Goal: Task Accomplishment & Management: Complete application form

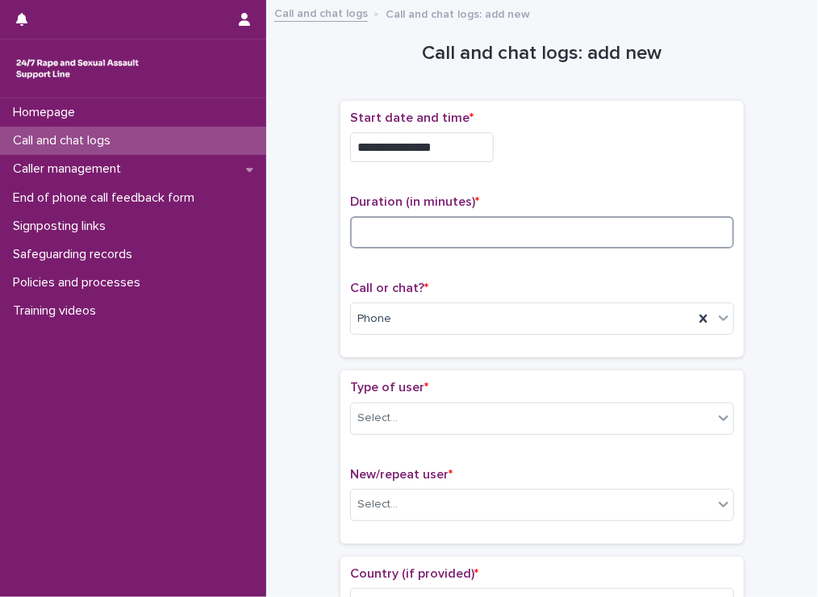
click at [382, 242] on input at bounding box center [542, 232] width 384 height 32
type input "**"
click at [374, 410] on div "Select..." at bounding box center [377, 418] width 40 height 17
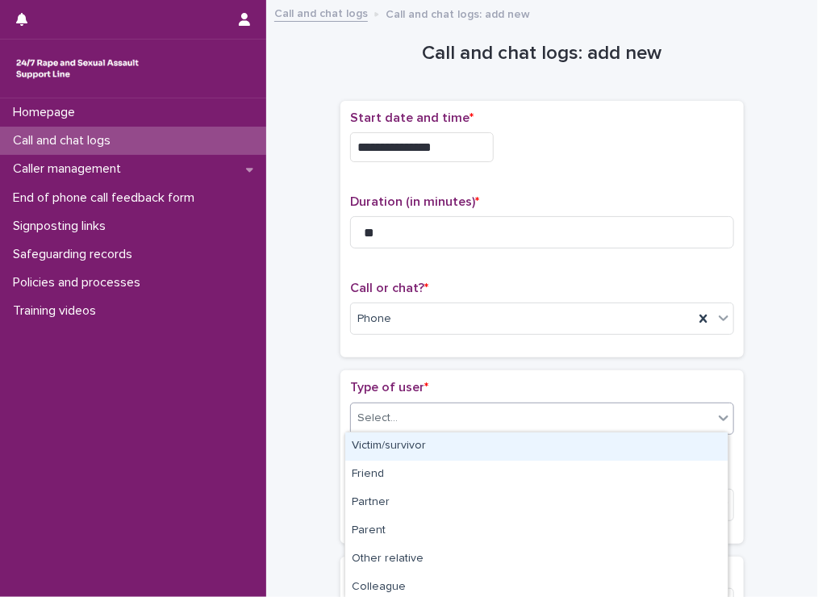
click at [382, 436] on div "Victim/survivor" at bounding box center [536, 446] width 382 height 28
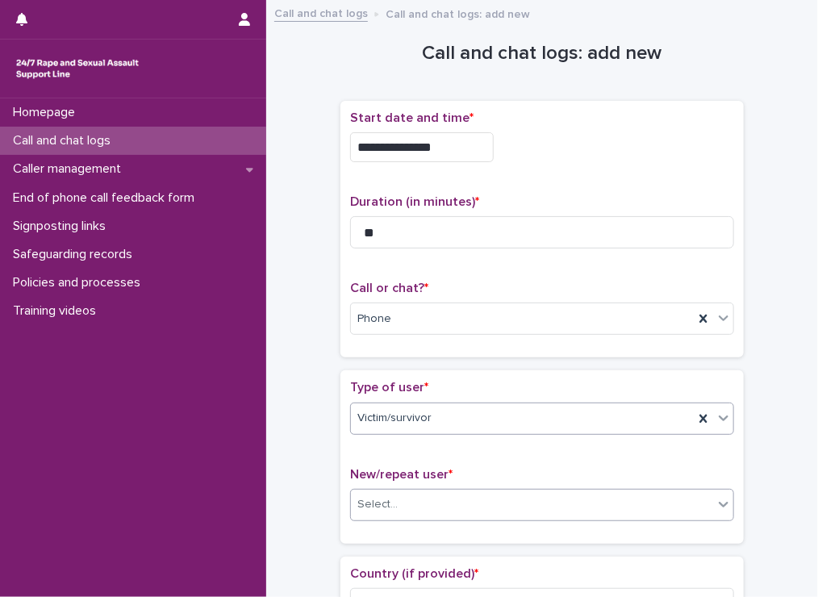
click at [369, 507] on div "Select..." at bounding box center [377, 504] width 40 height 17
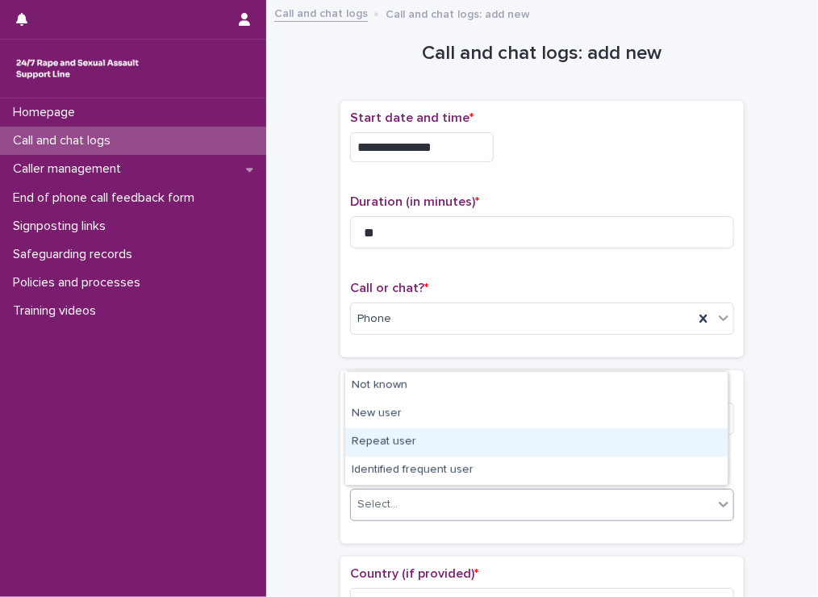
click at [384, 441] on div "Repeat user" at bounding box center [536, 442] width 382 height 28
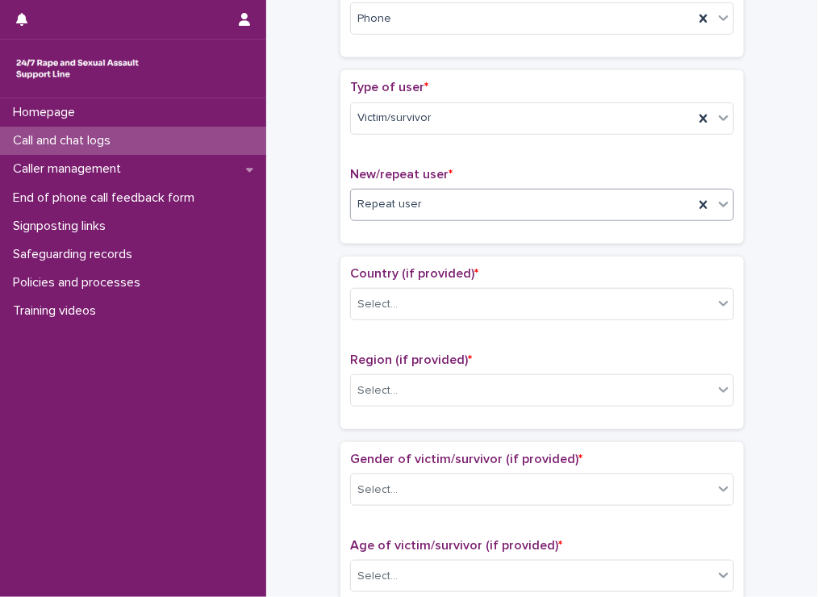
scroll to position [306, 0]
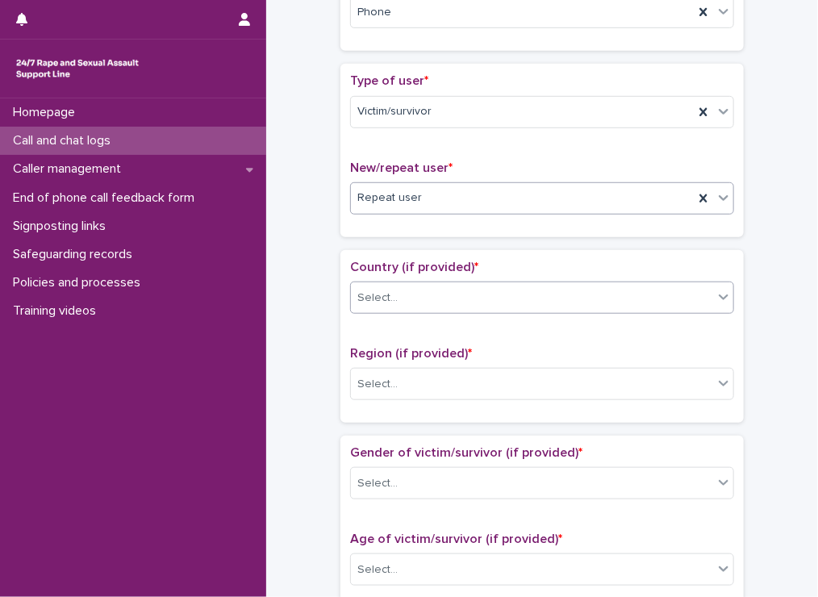
click at [410, 287] on div "Select..." at bounding box center [532, 298] width 362 height 27
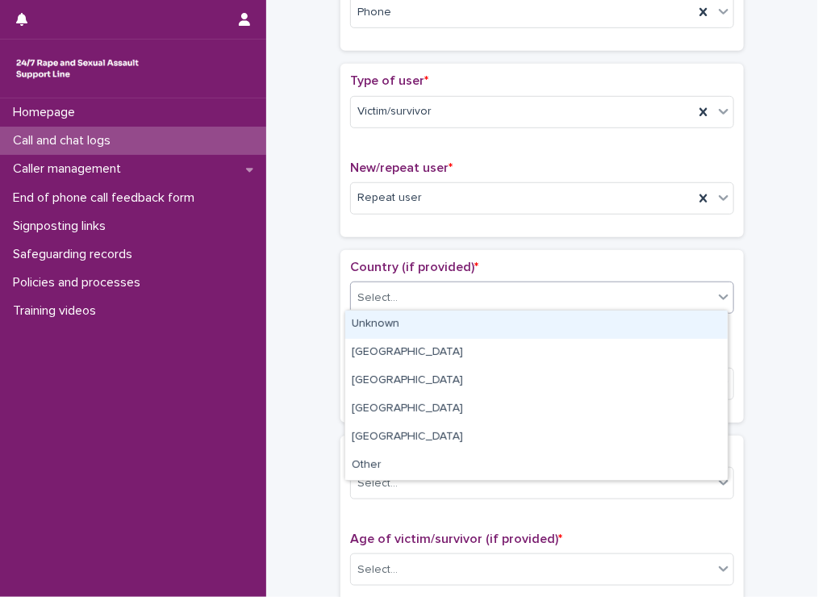
click at [392, 319] on div "Unknown" at bounding box center [536, 324] width 382 height 28
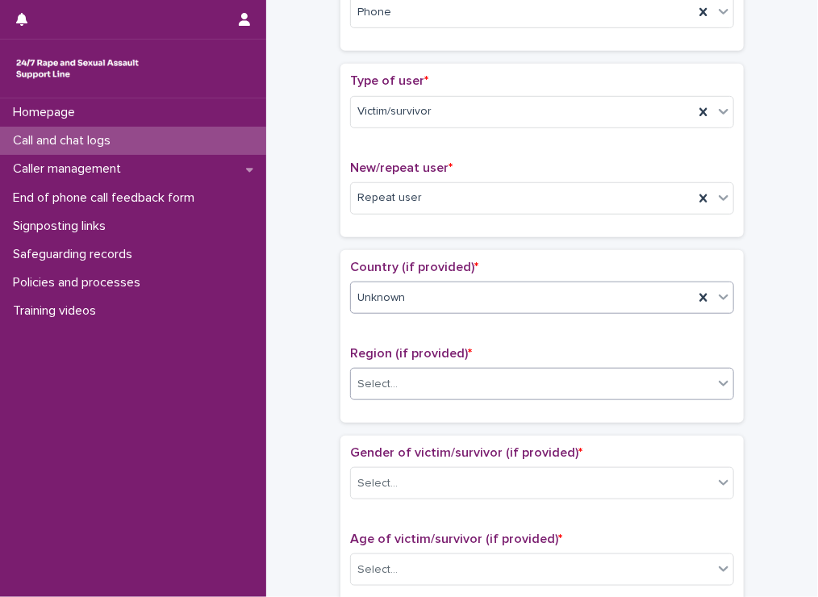
click at [390, 372] on div "Select..." at bounding box center [532, 384] width 362 height 27
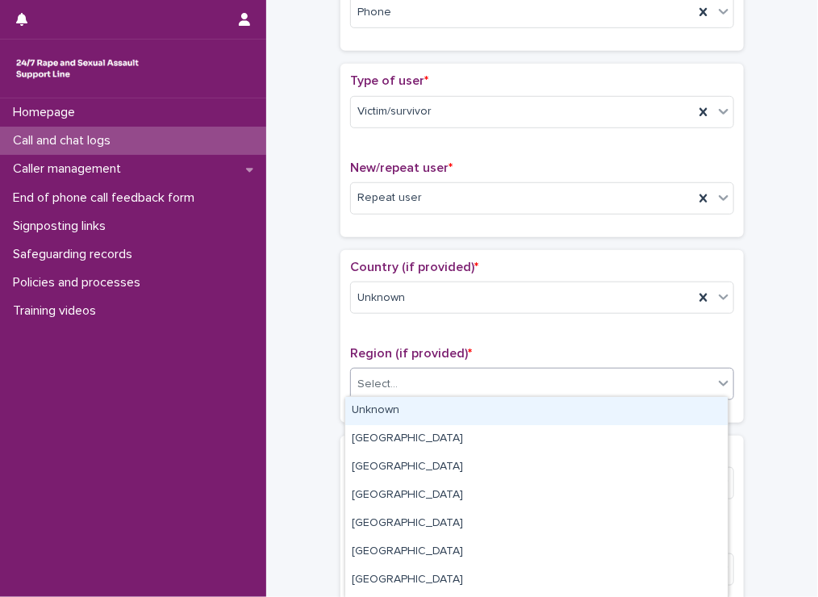
click at [379, 415] on div "Unknown" at bounding box center [536, 411] width 382 height 28
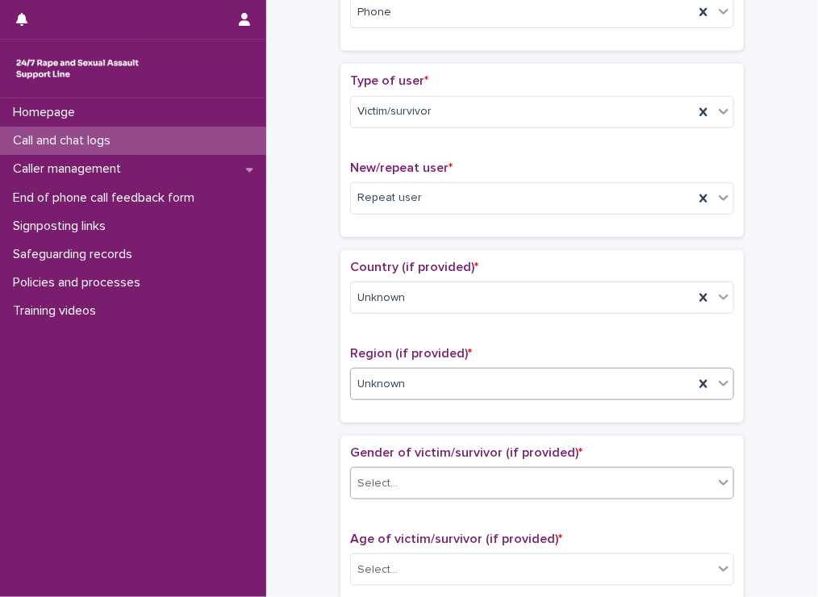
click at [381, 486] on div "Select..." at bounding box center [377, 483] width 40 height 17
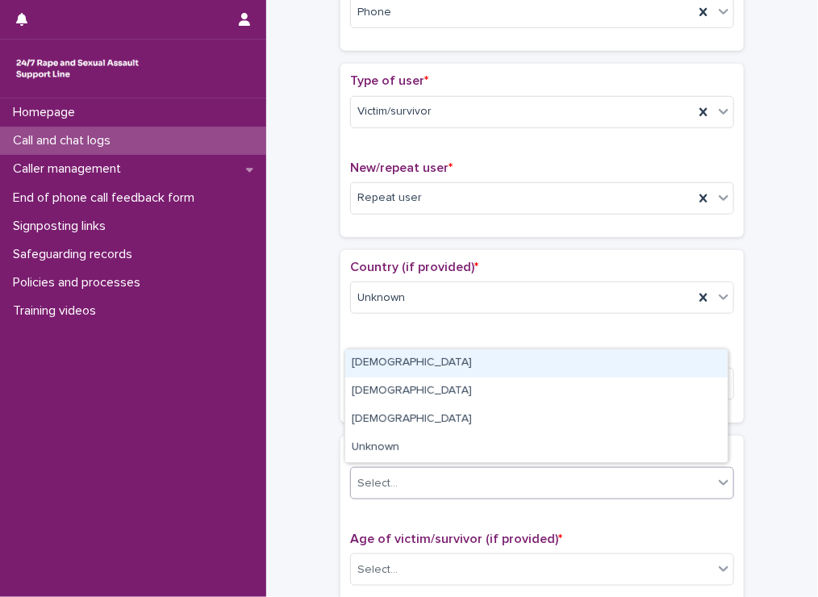
click at [372, 365] on div "Female" at bounding box center [536, 363] width 382 height 28
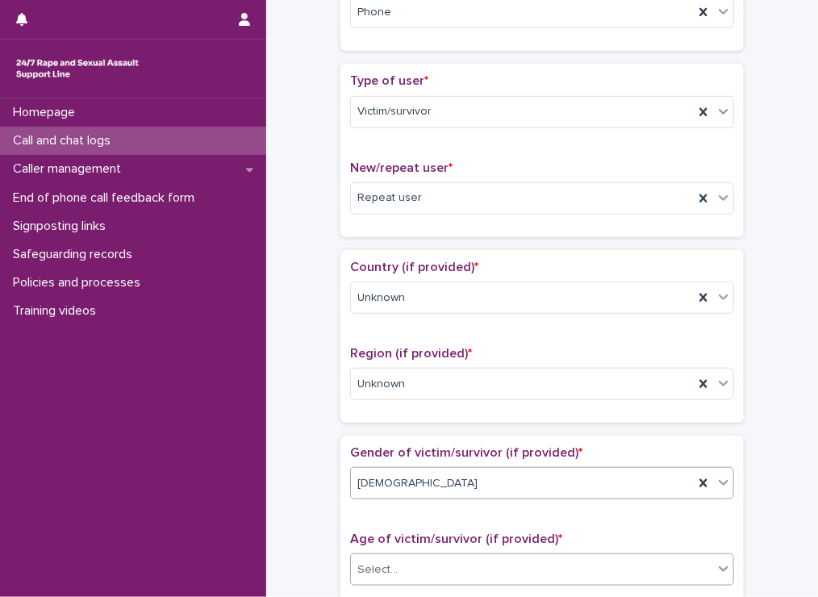
click at [376, 568] on div "Select..." at bounding box center [377, 569] width 40 height 17
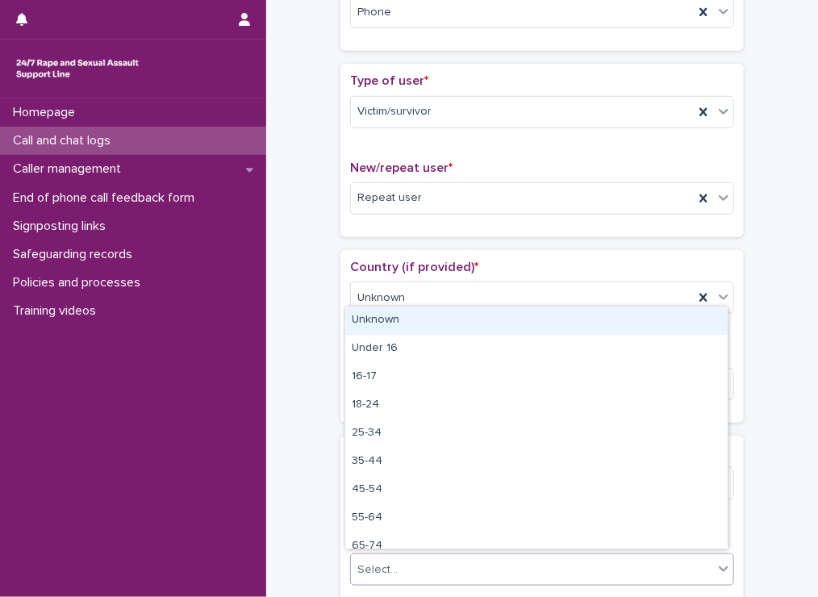
click at [371, 322] on div "Unknown" at bounding box center [536, 320] width 382 height 28
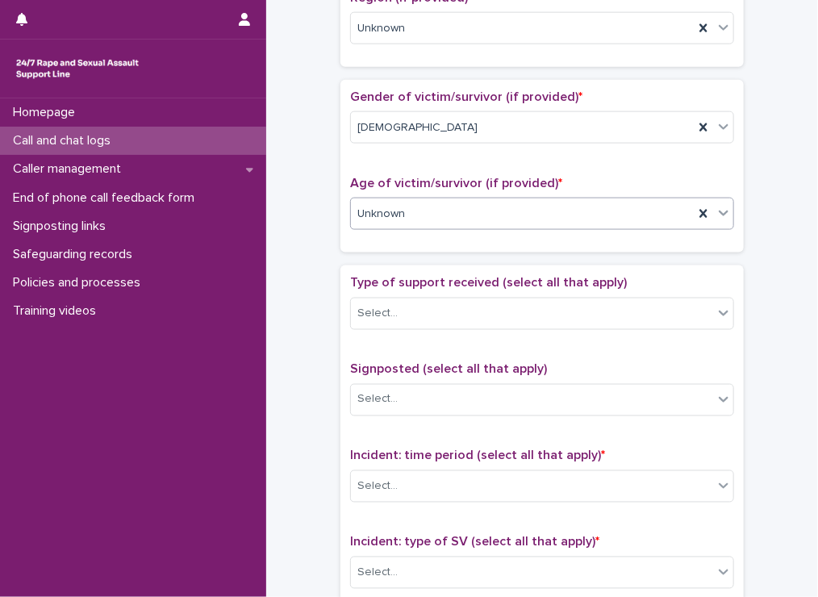
scroll to position [779, 0]
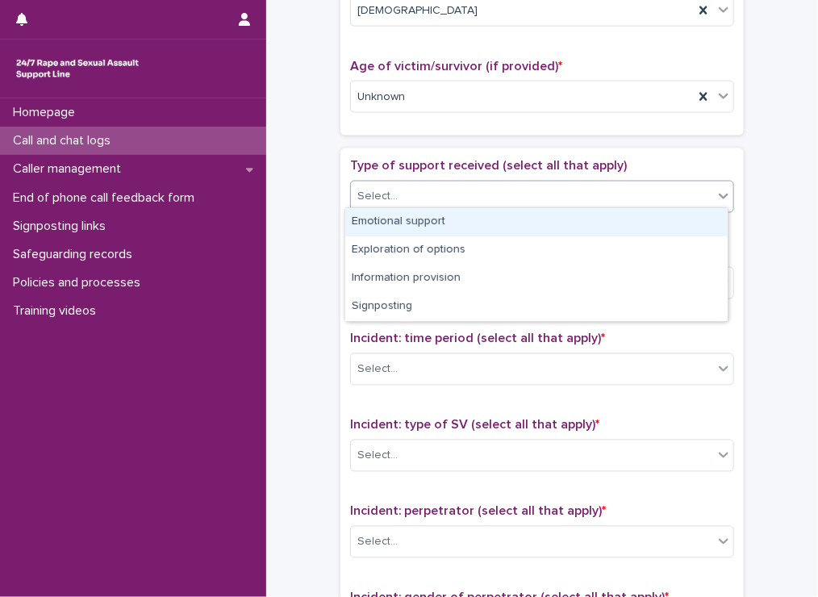
click at [424, 206] on div "Select..." at bounding box center [542, 197] width 384 height 32
click at [411, 226] on div "Emotional support" at bounding box center [536, 222] width 382 height 28
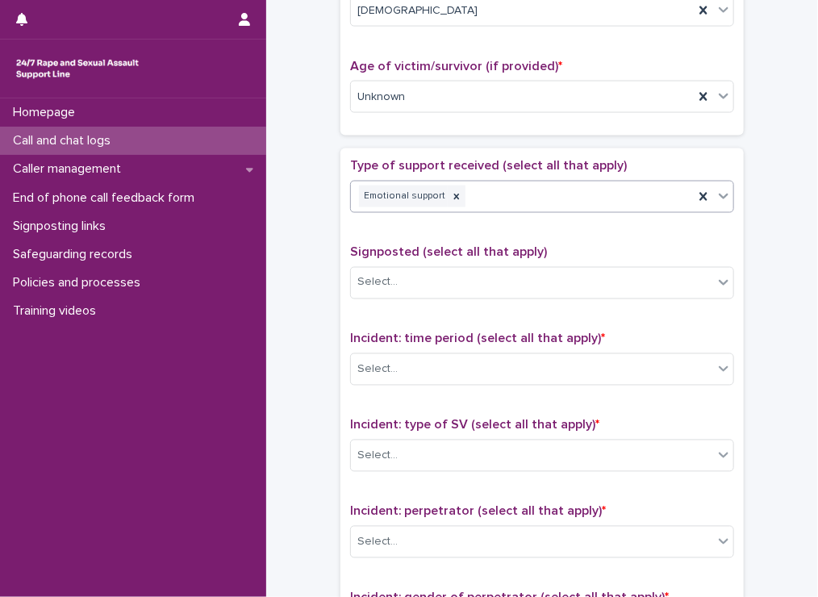
click at [560, 204] on div "Emotional support" at bounding box center [522, 196] width 343 height 28
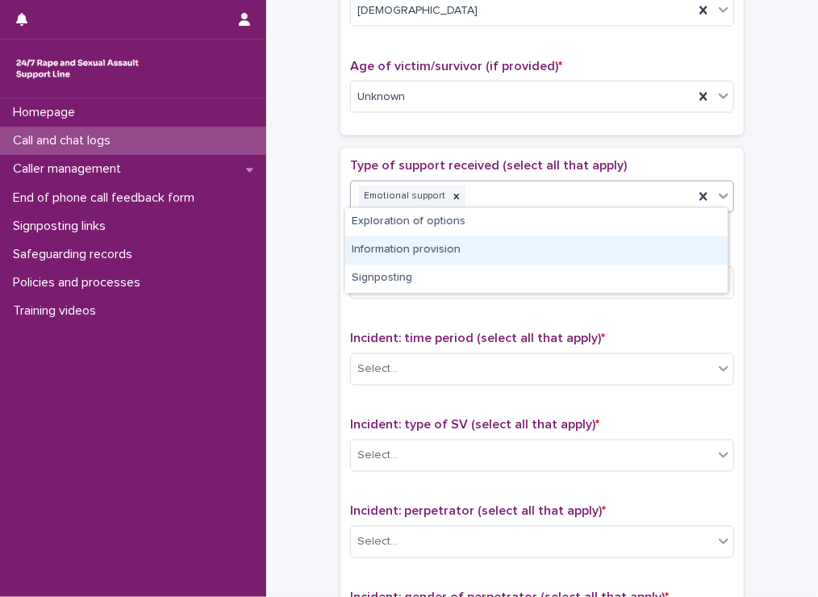
click at [495, 251] on div "Information provision" at bounding box center [536, 250] width 382 height 28
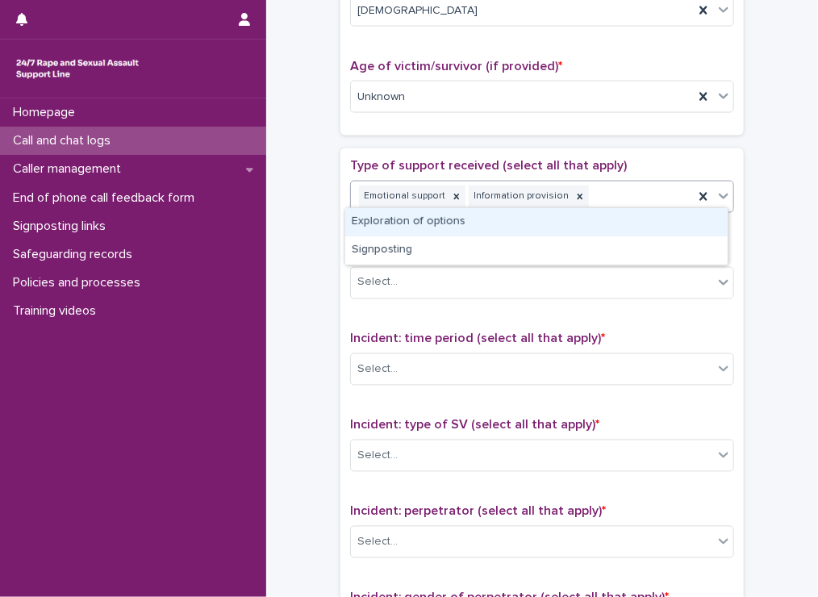
click at [615, 188] on div "Emotional support Information provision" at bounding box center [522, 196] width 343 height 28
click at [471, 230] on div "Exploration of options" at bounding box center [536, 222] width 382 height 28
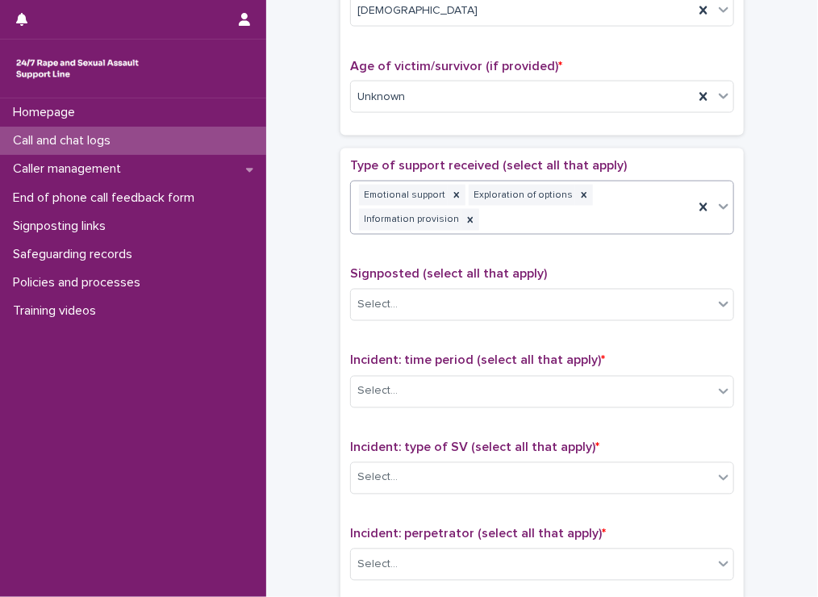
scroll to position [790, 0]
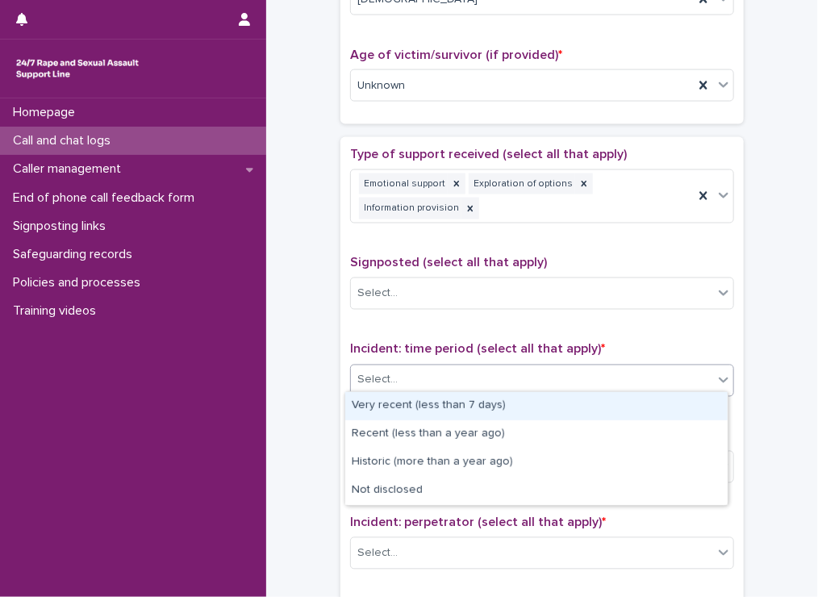
click at [381, 373] on div "Select..." at bounding box center [377, 380] width 40 height 17
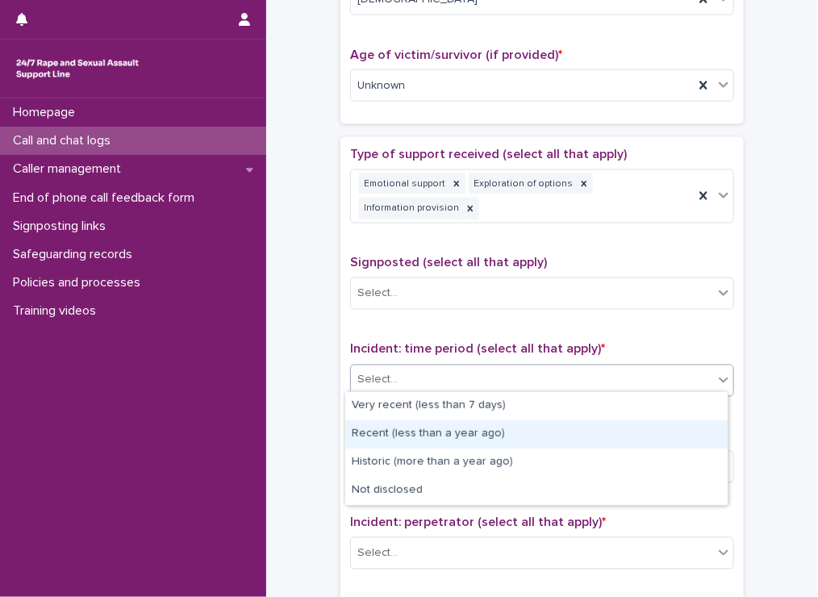
click at [373, 434] on div "Recent (less than a year ago)" at bounding box center [536, 434] width 382 height 28
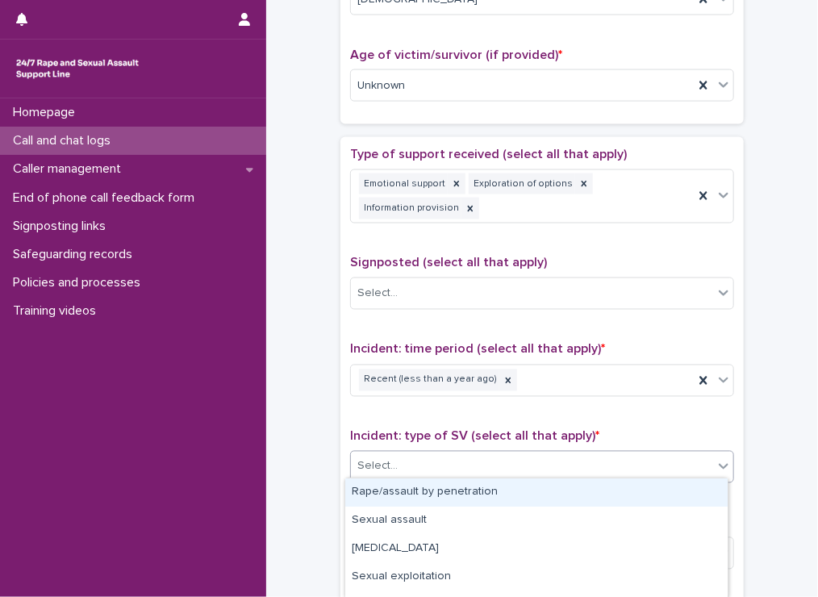
click at [364, 458] on div "Select..." at bounding box center [377, 466] width 40 height 17
click at [370, 485] on div "Rape/assault by penetration" at bounding box center [536, 492] width 382 height 28
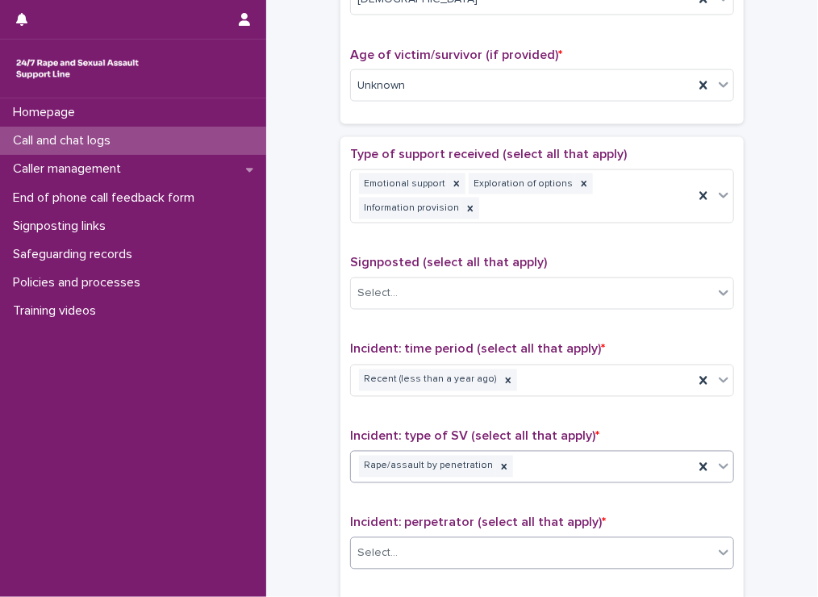
click at [399, 551] on div "Select..." at bounding box center [532, 553] width 362 height 27
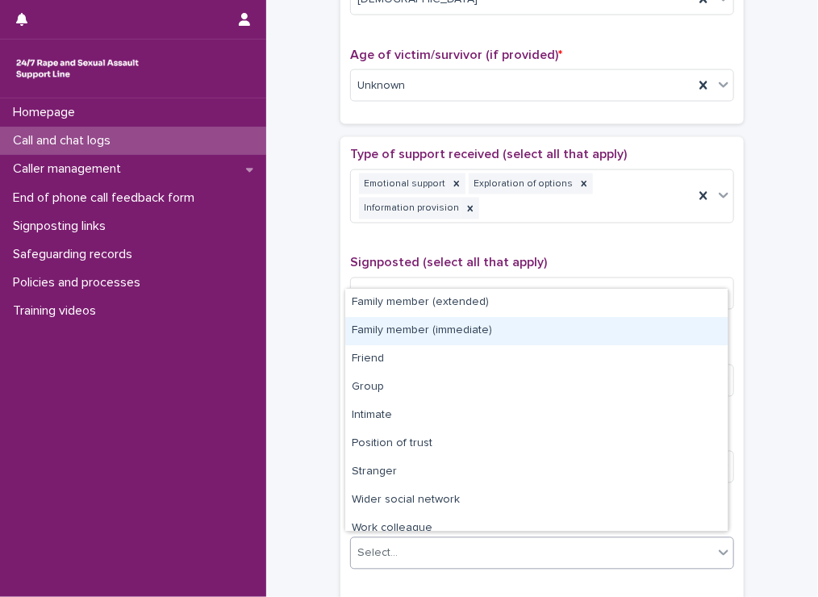
scroll to position [68, 0]
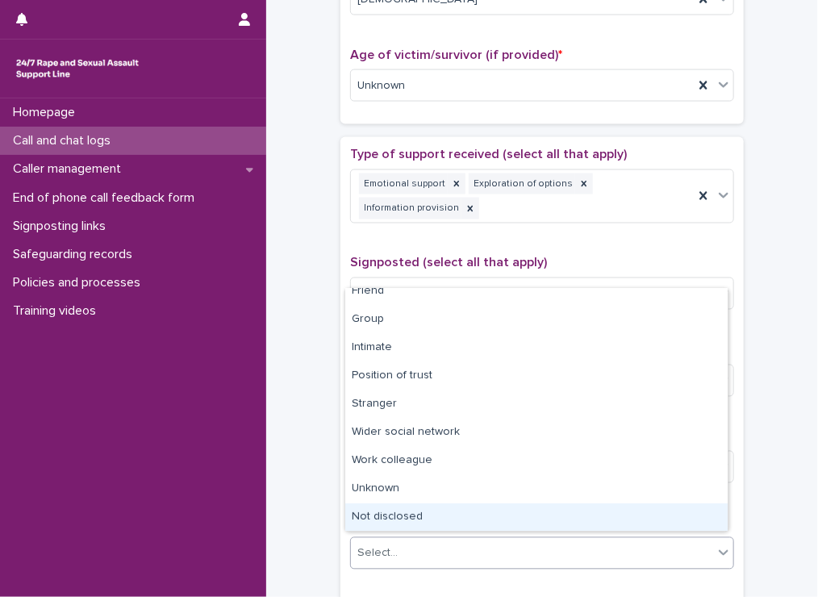
click at [490, 512] on div "Not disclosed" at bounding box center [536, 517] width 382 height 28
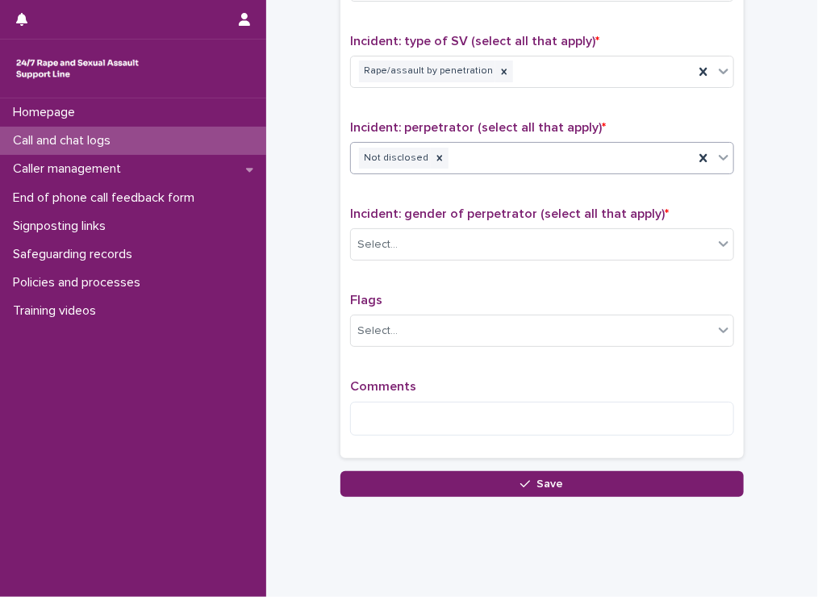
scroll to position [1197, 0]
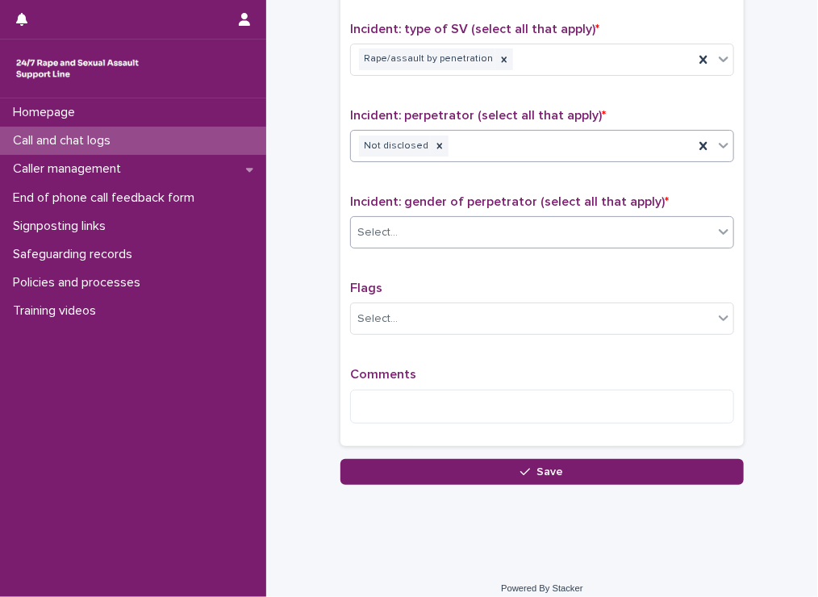
click at [447, 222] on div "Select..." at bounding box center [532, 232] width 362 height 27
click at [433, 224] on div "Select..." at bounding box center [532, 232] width 362 height 27
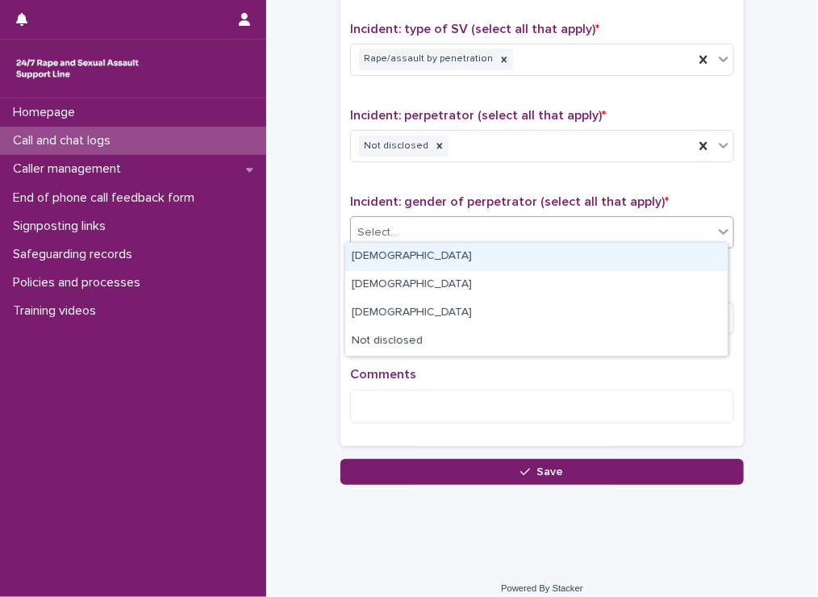
click at [419, 248] on div "Male" at bounding box center [536, 257] width 382 height 28
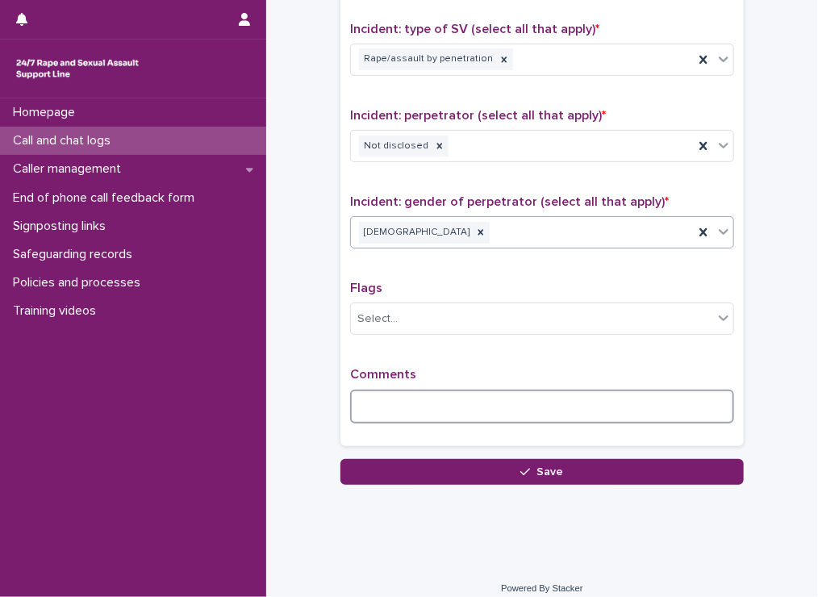
click at [385, 392] on textarea at bounding box center [542, 406] width 384 height 35
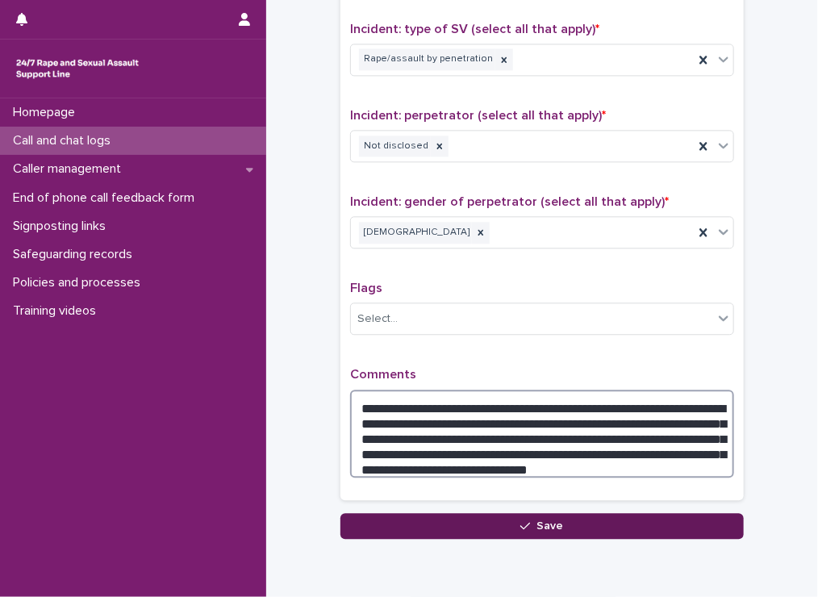
type textarea "**********"
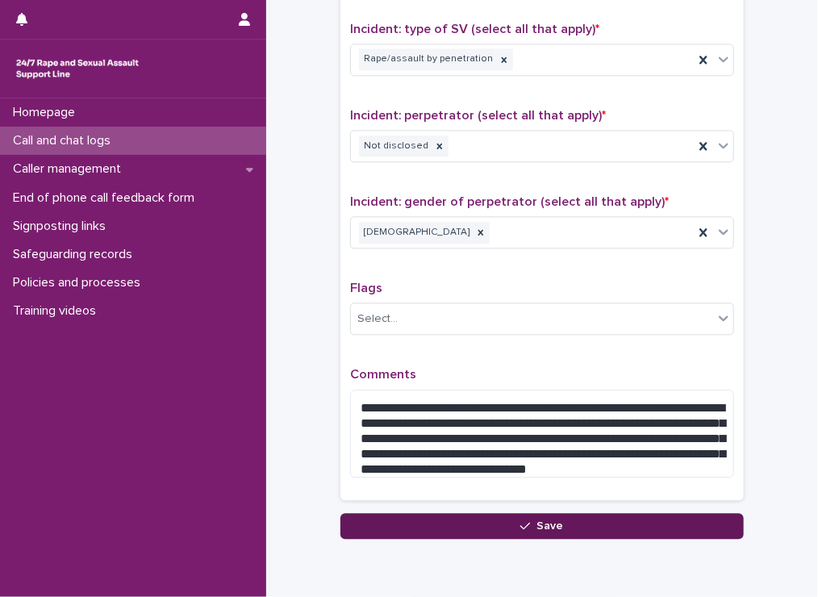
click at [526, 520] on div "button" at bounding box center [528, 525] width 16 height 11
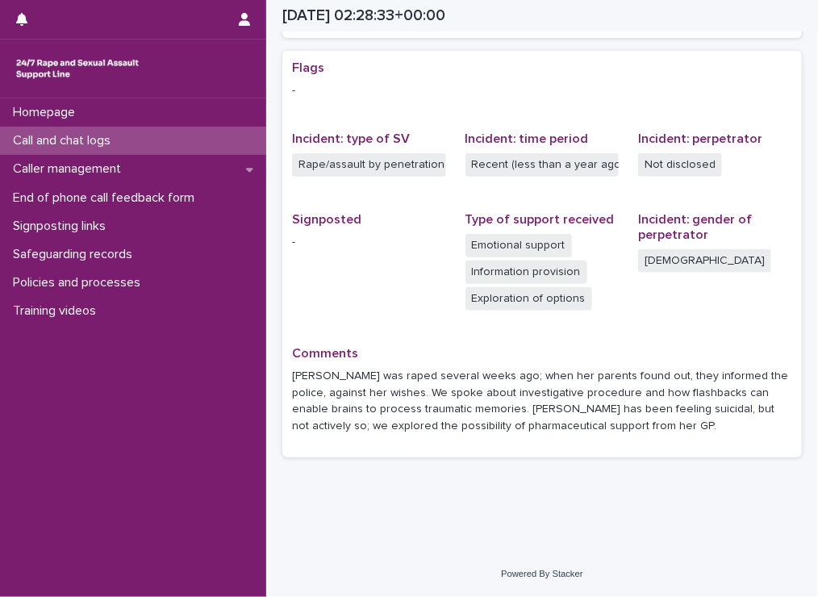
scroll to position [315, 0]
click at [152, 137] on div "Call and chat logs" at bounding box center [133, 141] width 266 height 28
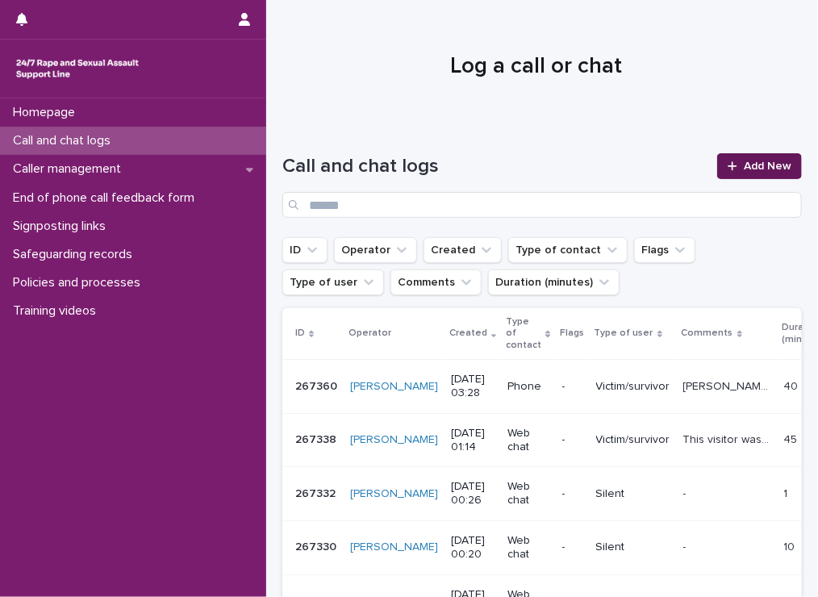
click at [727, 164] on icon at bounding box center [732, 165] width 10 height 11
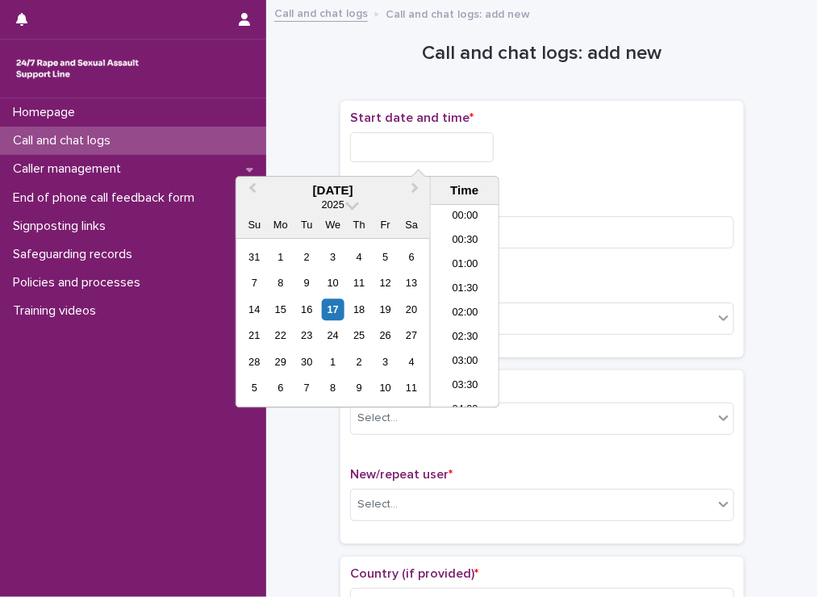
click at [383, 146] on input "text" at bounding box center [422, 147] width 144 height 30
click at [465, 298] on li "03:30" at bounding box center [465, 306] width 69 height 24
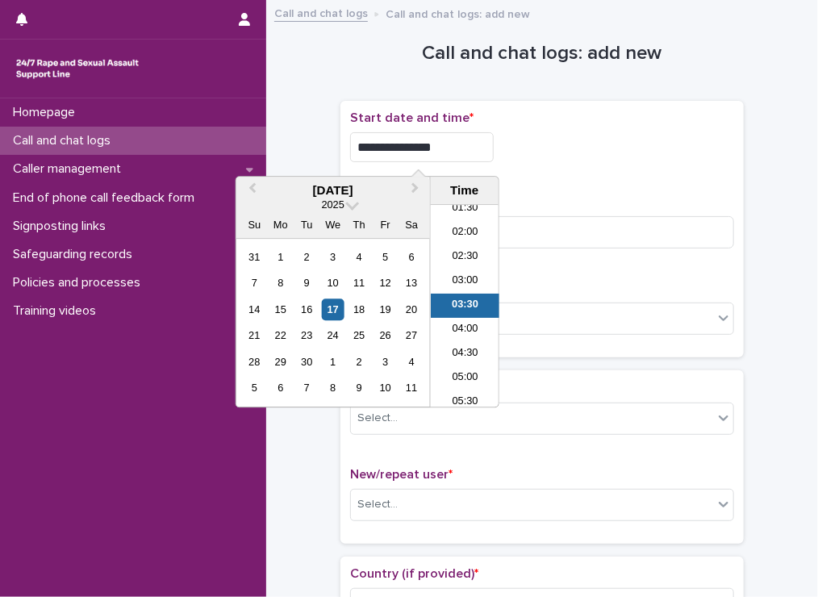
drag, startPoint x: 426, startPoint y: 148, endPoint x: 468, endPoint y: 164, distance: 43.9
click at [468, 164] on div "**********" at bounding box center [542, 142] width 384 height 64
type input "**********"
click at [629, 159] on div "**********" at bounding box center [542, 147] width 384 height 30
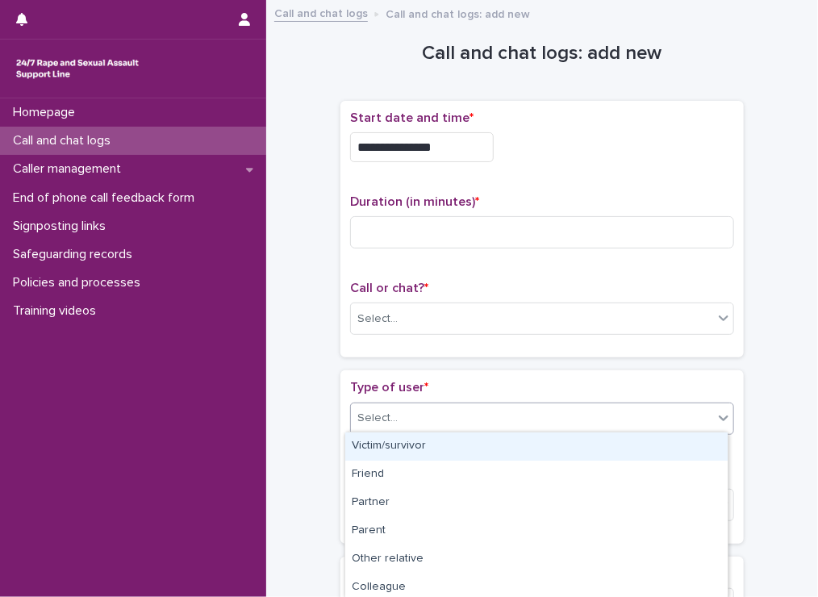
click at [477, 420] on div "Select..." at bounding box center [532, 418] width 362 height 27
click at [422, 447] on div "Victim/survivor" at bounding box center [536, 446] width 382 height 28
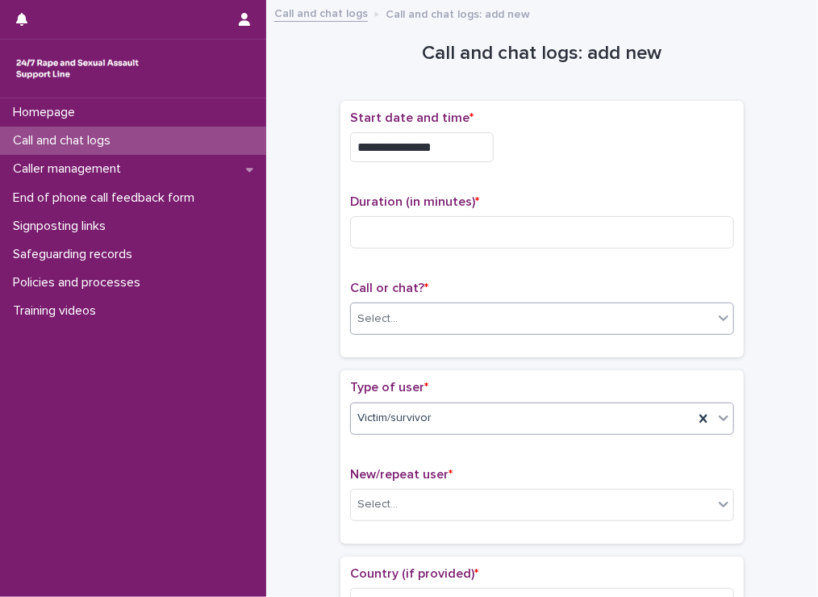
click at [381, 319] on div "Select..." at bounding box center [377, 318] width 40 height 17
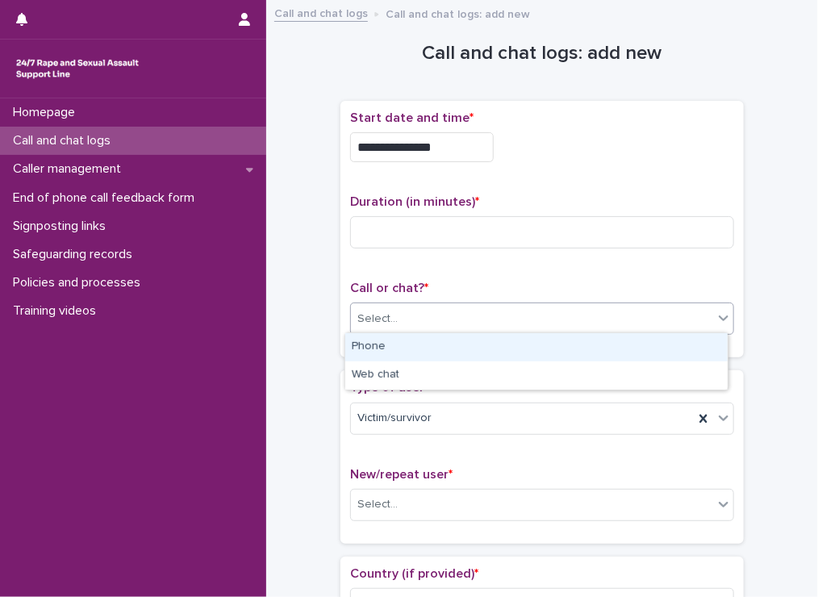
click at [364, 355] on div "Phone" at bounding box center [536, 347] width 382 height 28
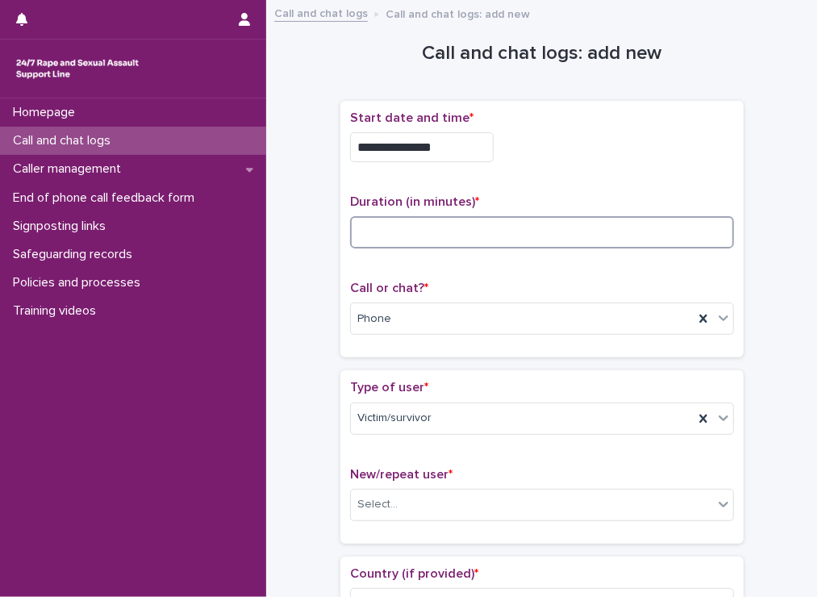
click at [372, 227] on input at bounding box center [542, 232] width 384 height 32
type input "**"
click at [412, 511] on div "Select..." at bounding box center [532, 504] width 362 height 27
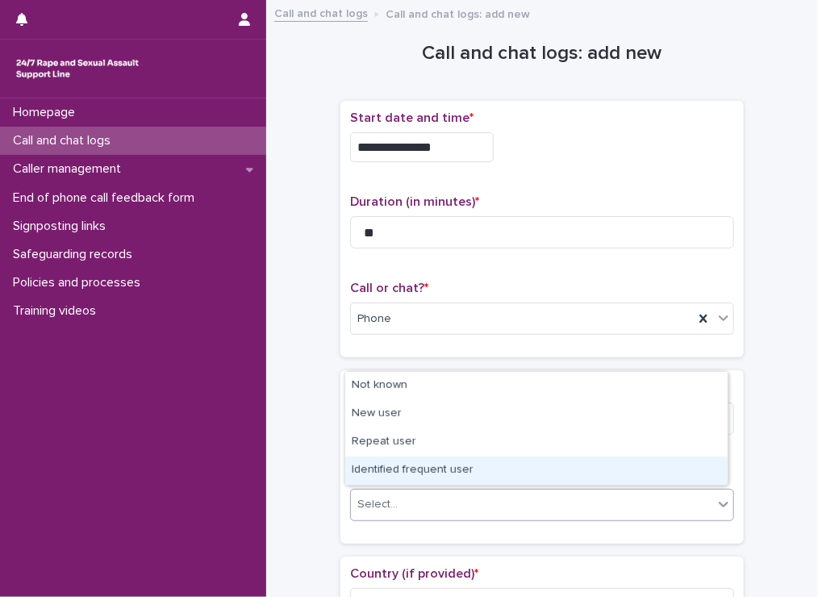
click at [406, 479] on div "Identified frequent user" at bounding box center [536, 470] width 382 height 28
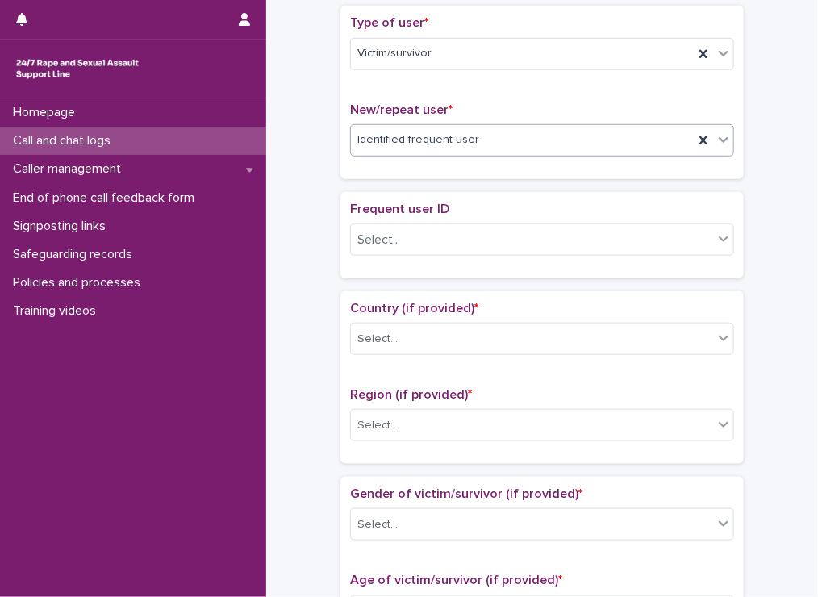
scroll to position [363, 0]
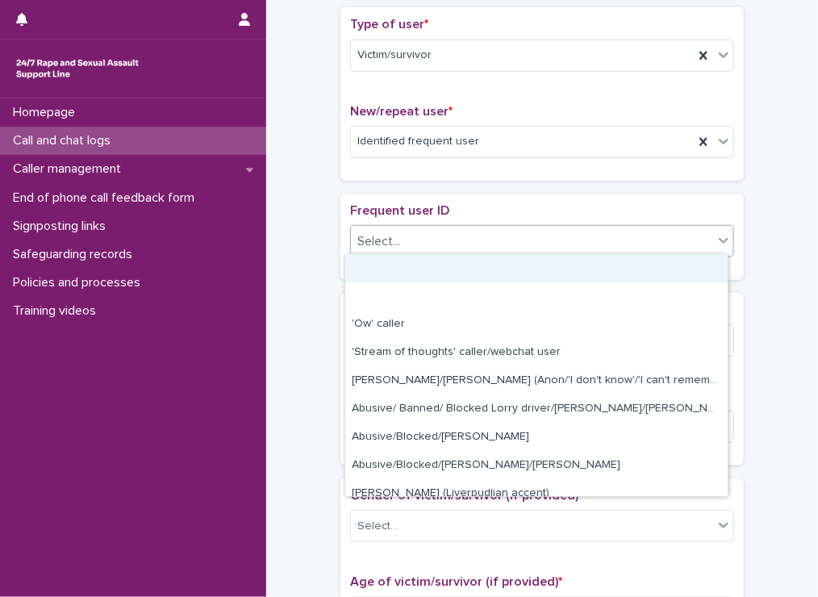
click at [625, 229] on div "Select..." at bounding box center [532, 241] width 362 height 27
type input "***"
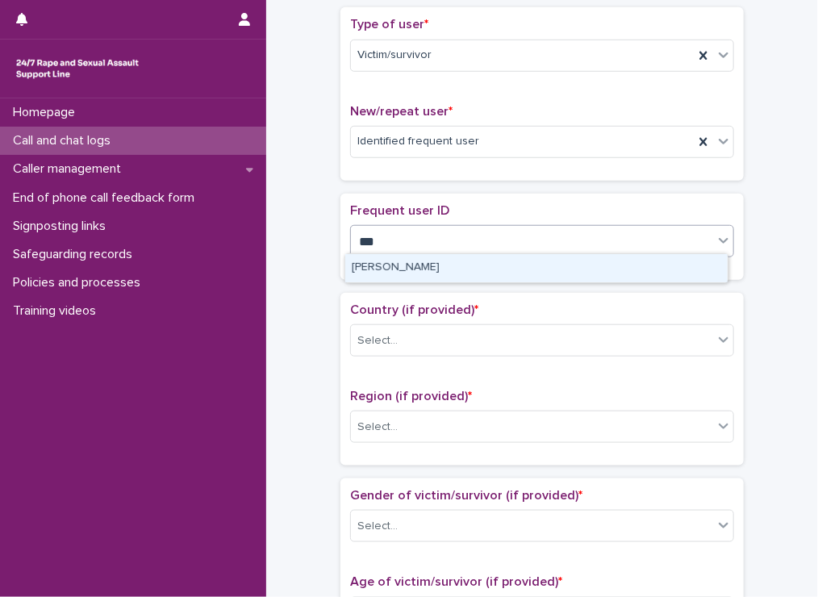
click at [586, 263] on div "[PERSON_NAME]" at bounding box center [536, 268] width 382 height 28
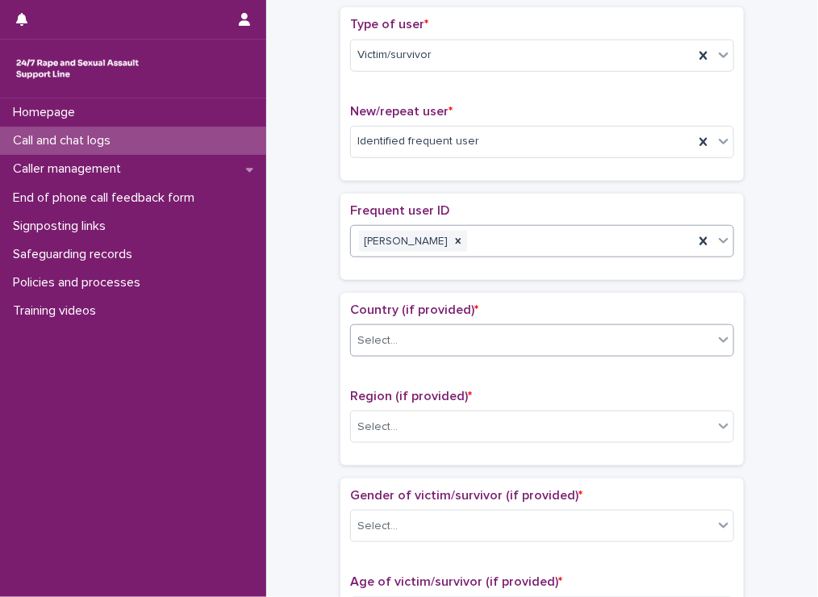
click at [481, 333] on div "Select..." at bounding box center [532, 340] width 362 height 27
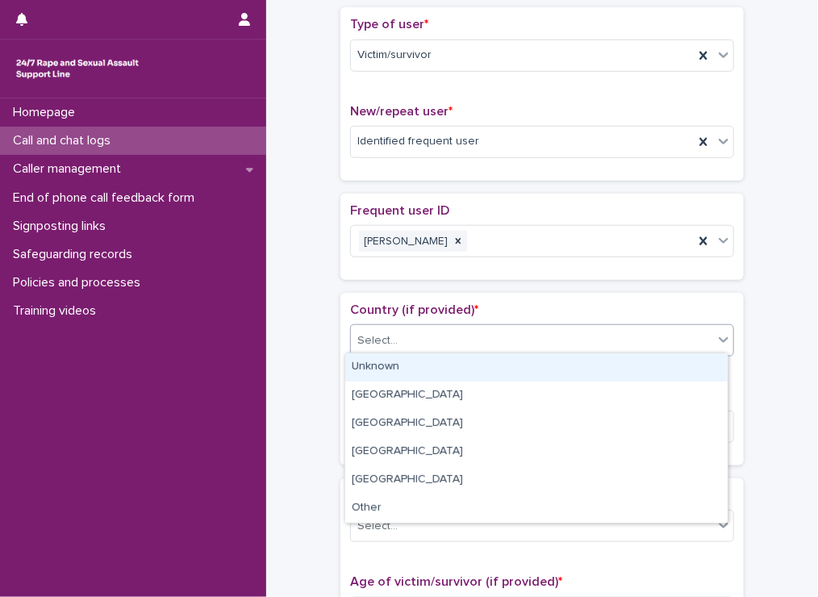
click at [475, 360] on div "Unknown" at bounding box center [536, 367] width 382 height 28
click at [468, 347] on div "Unknown" at bounding box center [522, 340] width 343 height 27
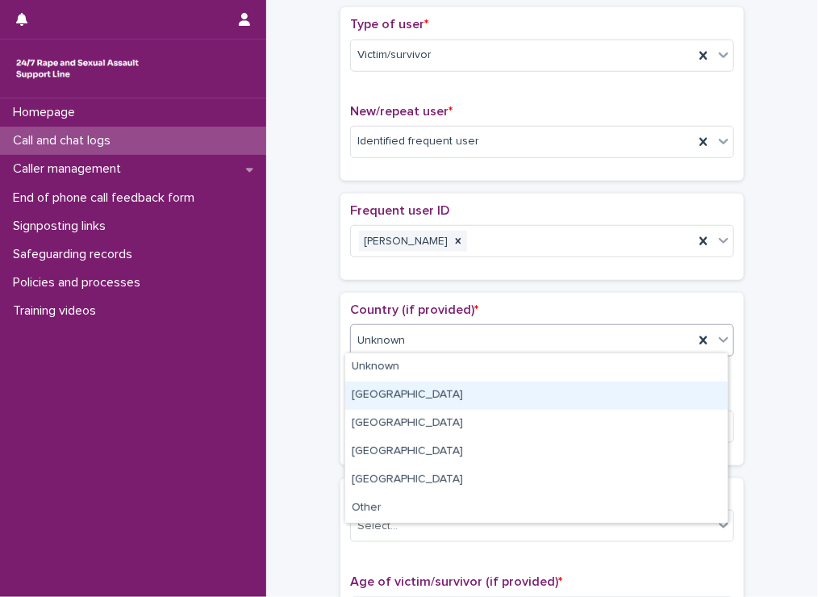
click at [443, 395] on div "England" at bounding box center [536, 395] width 382 height 28
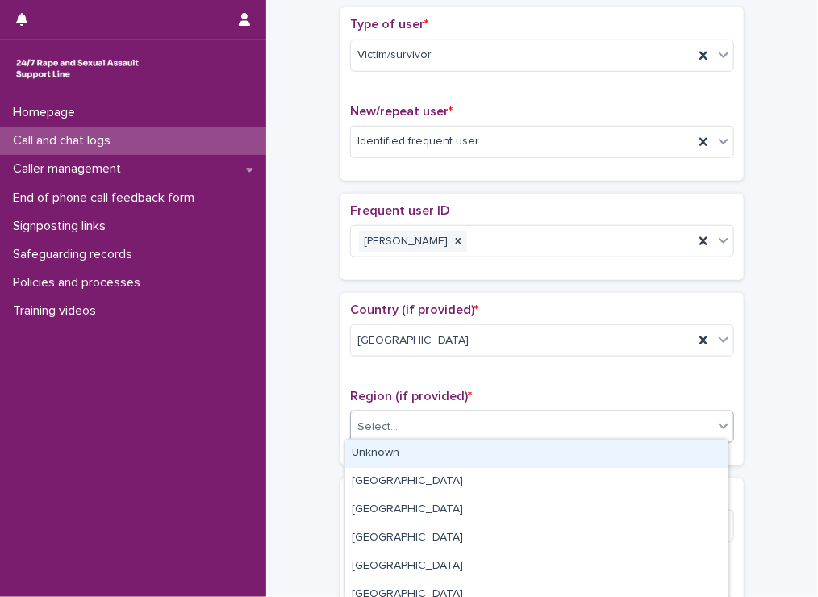
click at [445, 425] on div "Select..." at bounding box center [532, 427] width 362 height 27
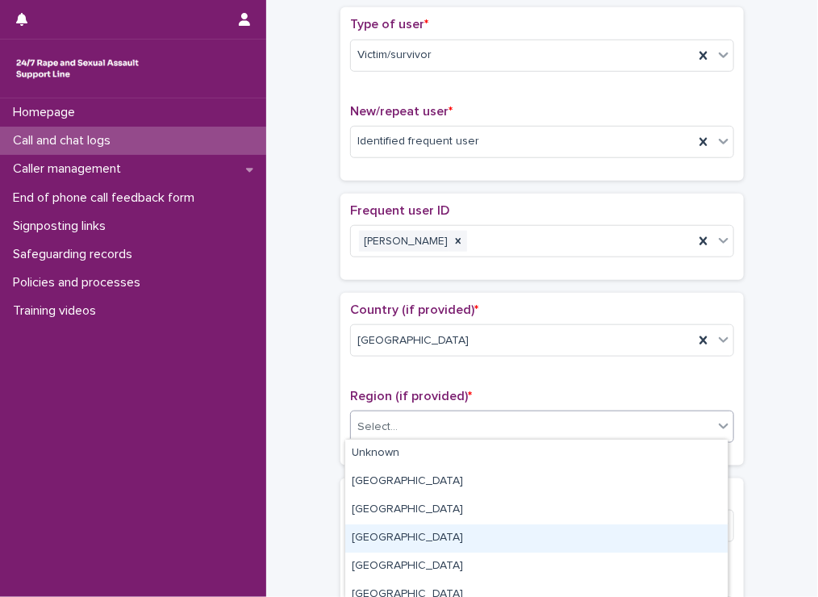
click at [400, 535] on div "South West" at bounding box center [536, 538] width 382 height 28
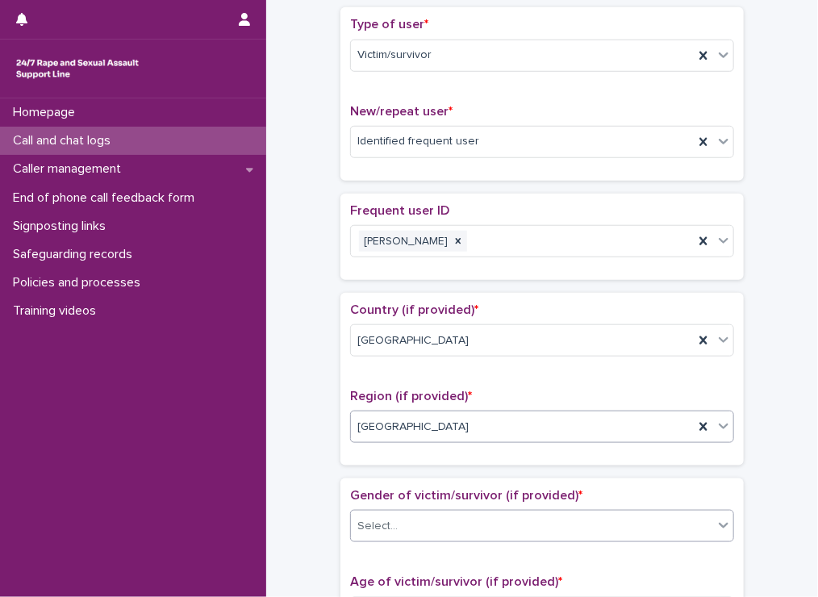
click at [395, 522] on div "Select..." at bounding box center [532, 526] width 362 height 27
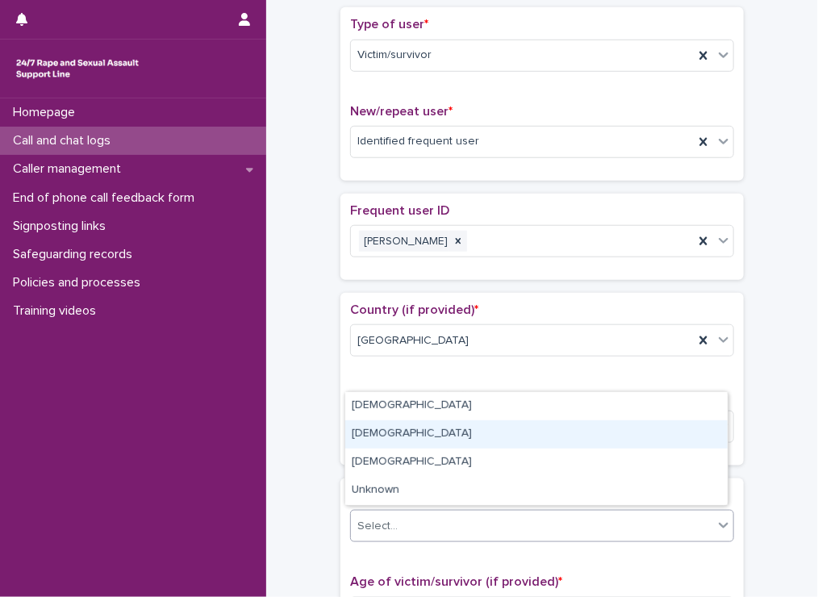
click at [381, 422] on div "Male" at bounding box center [536, 434] width 382 height 28
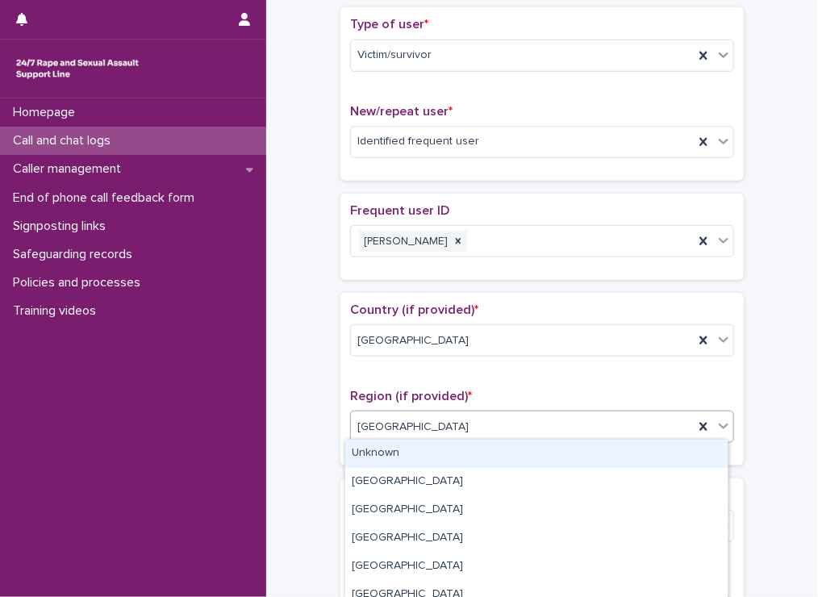
click at [317, 439] on div "**********" at bounding box center [541, 521] width 519 height 1749
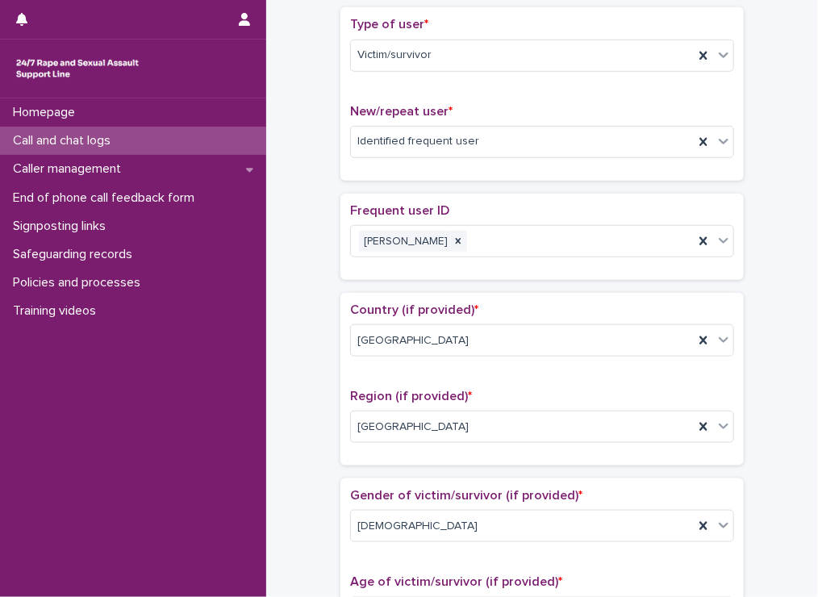
drag, startPoint x: 817, startPoint y: 270, endPoint x: 777, endPoint y: 388, distance: 124.2
click at [777, 388] on div "**********" at bounding box center [541, 521] width 519 height 1749
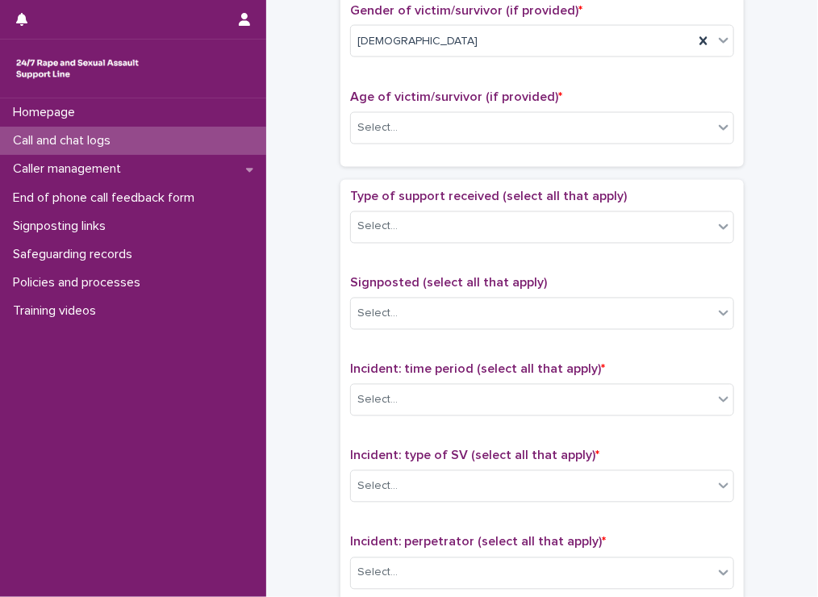
scroll to position [849, 0]
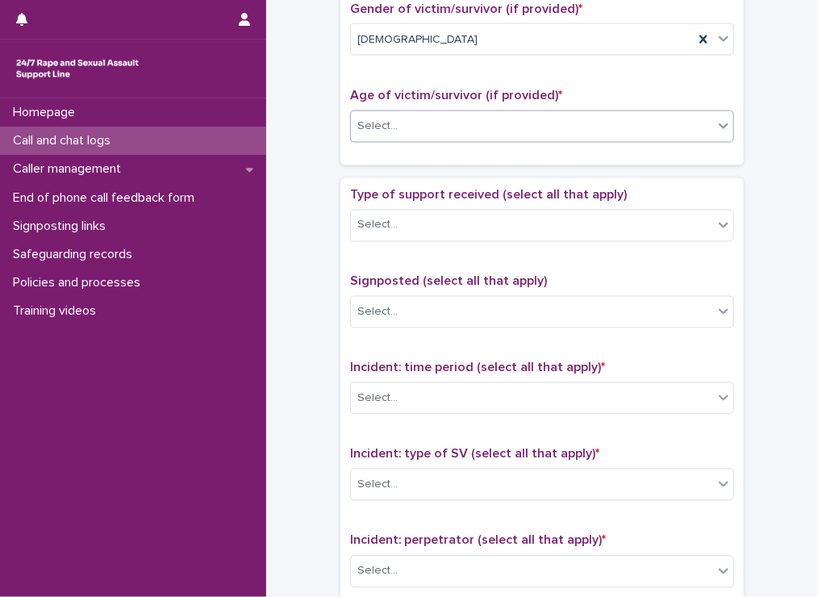
click at [468, 117] on div "Select..." at bounding box center [532, 126] width 362 height 27
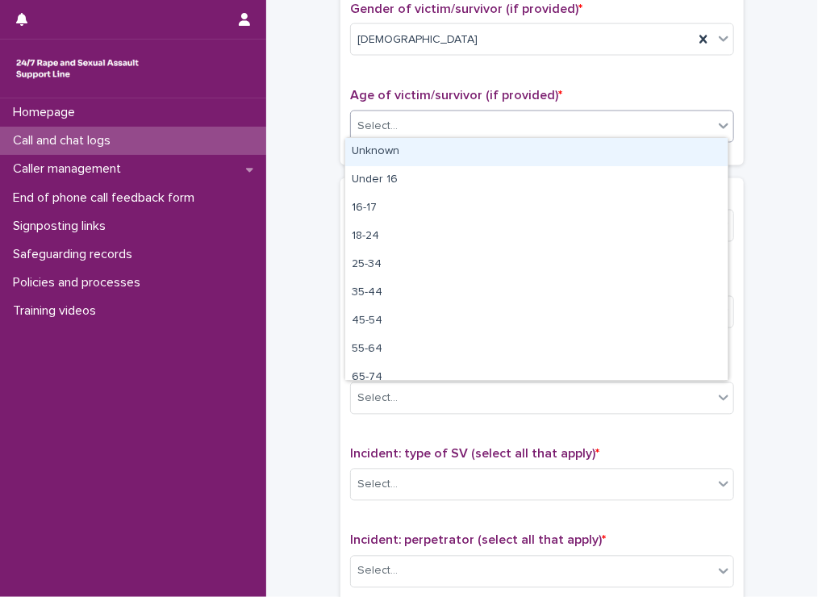
click at [429, 153] on div "Unknown" at bounding box center [536, 152] width 382 height 28
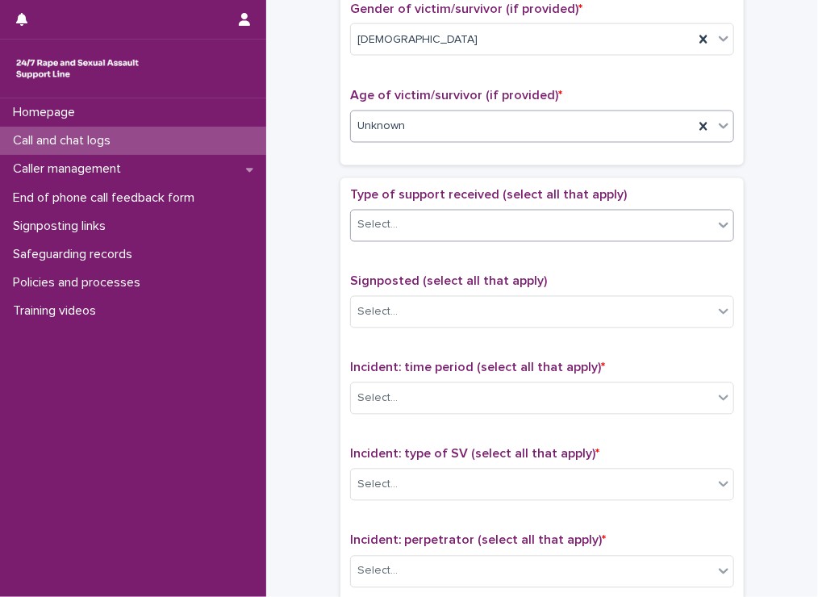
click at [385, 218] on div "Select..." at bounding box center [377, 225] width 40 height 17
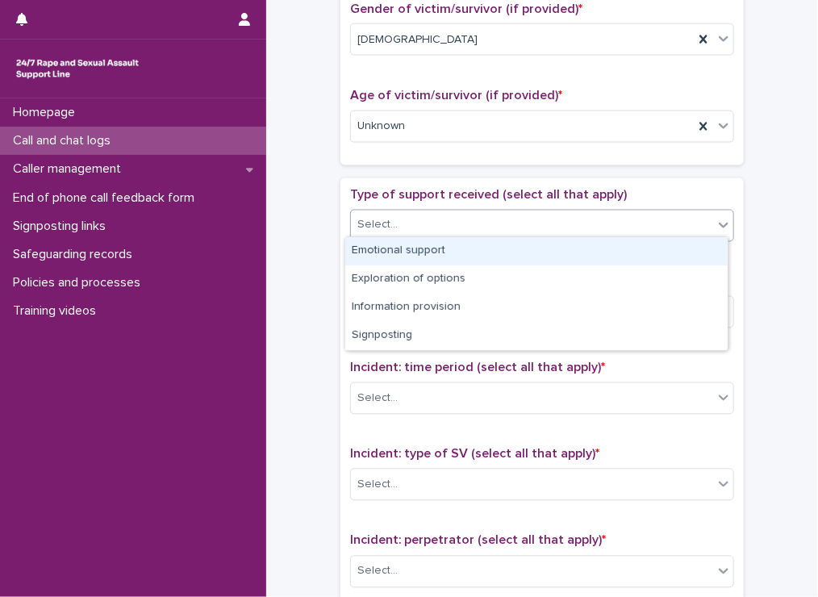
click at [368, 252] on div "Emotional support" at bounding box center [536, 251] width 382 height 28
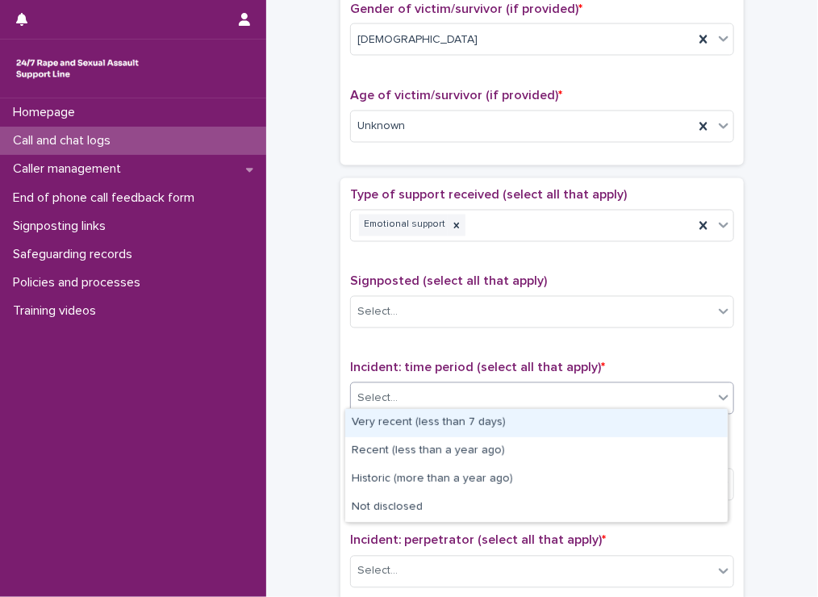
click at [430, 385] on div "Select..." at bounding box center [532, 398] width 362 height 27
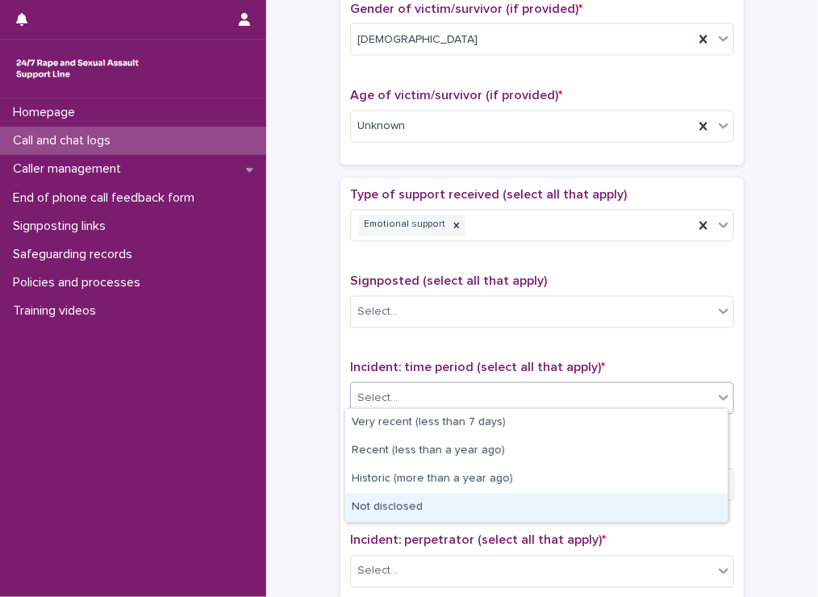
click at [408, 494] on div "Not disclosed" at bounding box center [536, 507] width 382 height 28
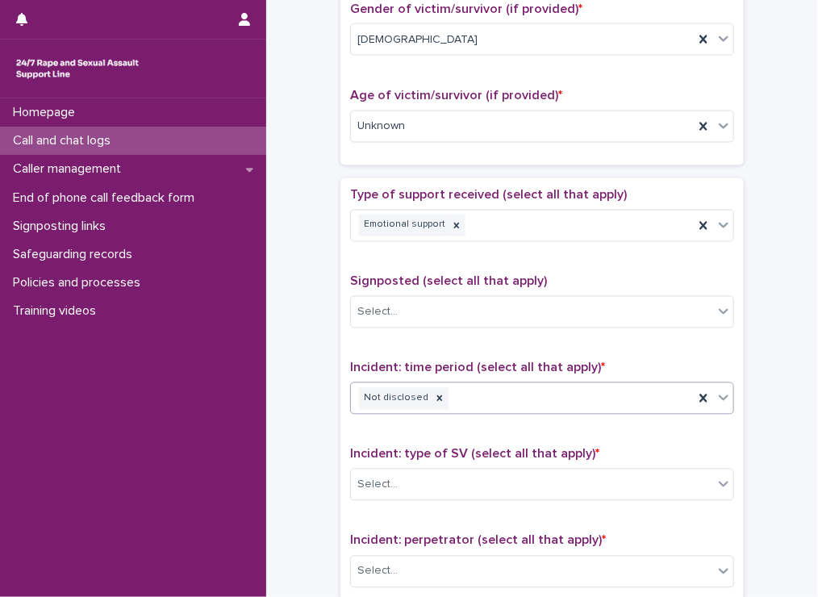
click at [474, 404] on div "Not disclosed" at bounding box center [522, 399] width 343 height 28
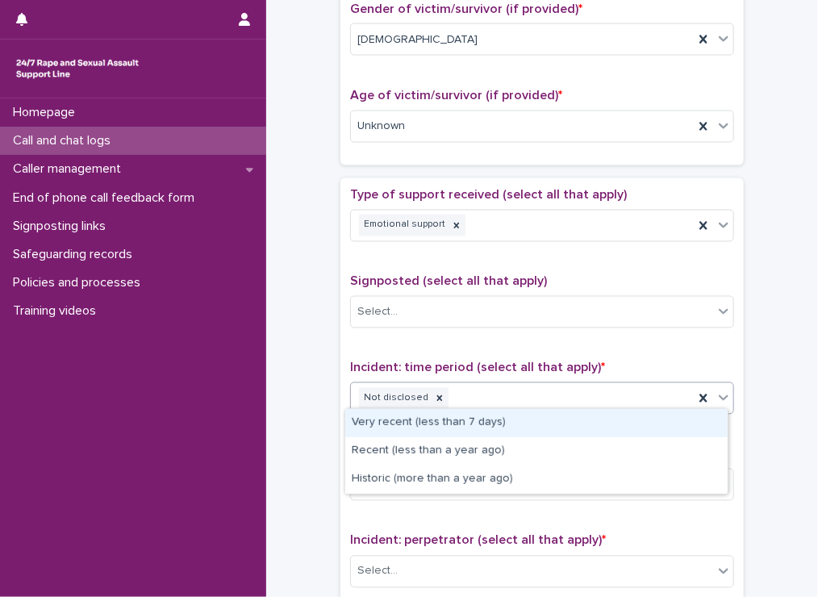
click at [400, 426] on div "Very recent (less than 7 days)" at bounding box center [536, 423] width 382 height 28
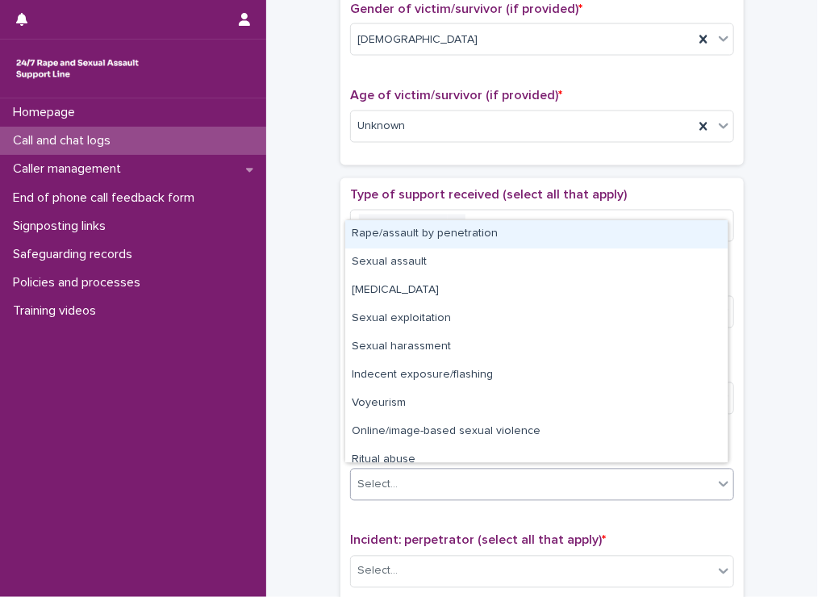
click at [360, 476] on div "Select..." at bounding box center [377, 484] width 40 height 17
click at [477, 480] on div "Select..." at bounding box center [532, 485] width 362 height 27
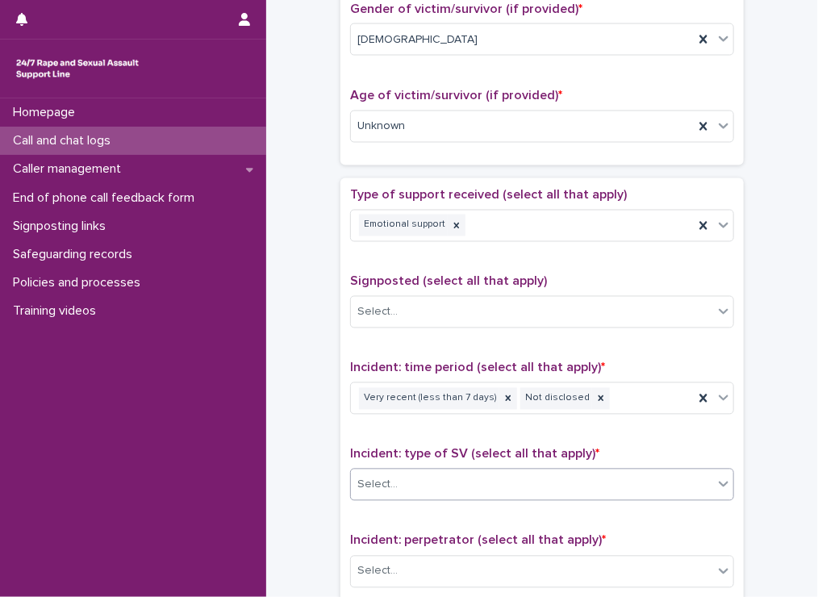
drag, startPoint x: 719, startPoint y: 293, endPoint x: 638, endPoint y: 493, distance: 215.9
click at [638, 493] on div "Select..." at bounding box center [542, 484] width 384 height 32
click at [700, 487] on div "Select..." at bounding box center [532, 485] width 362 height 27
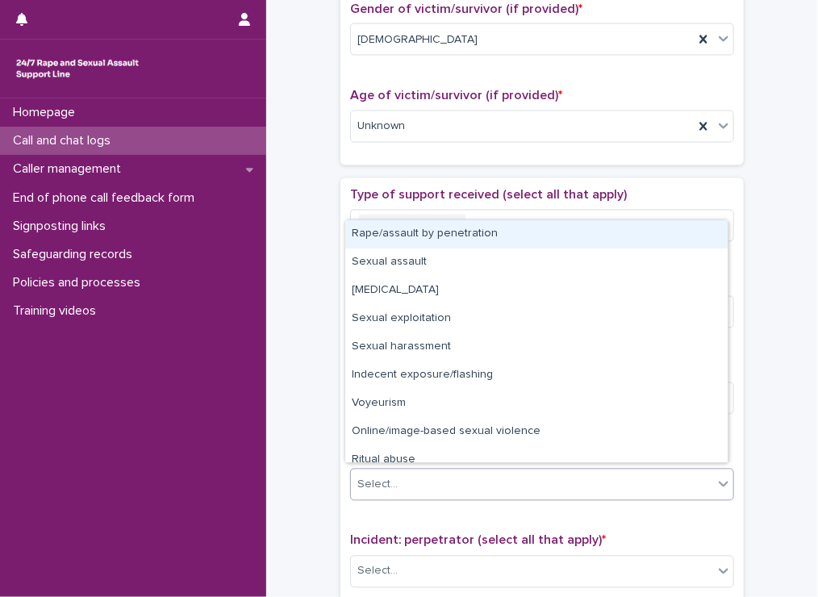
scroll to position [40, 0]
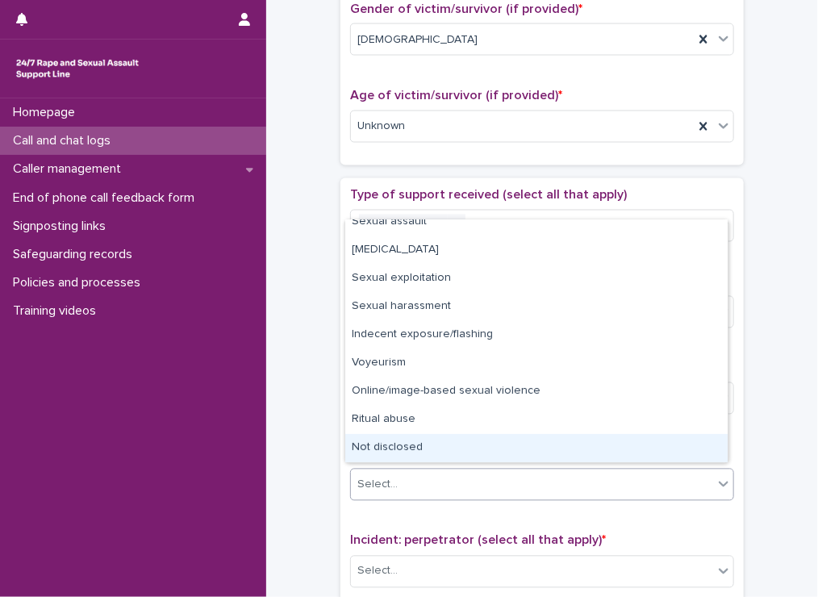
click at [550, 448] on div "Not disclosed" at bounding box center [536, 448] width 382 height 28
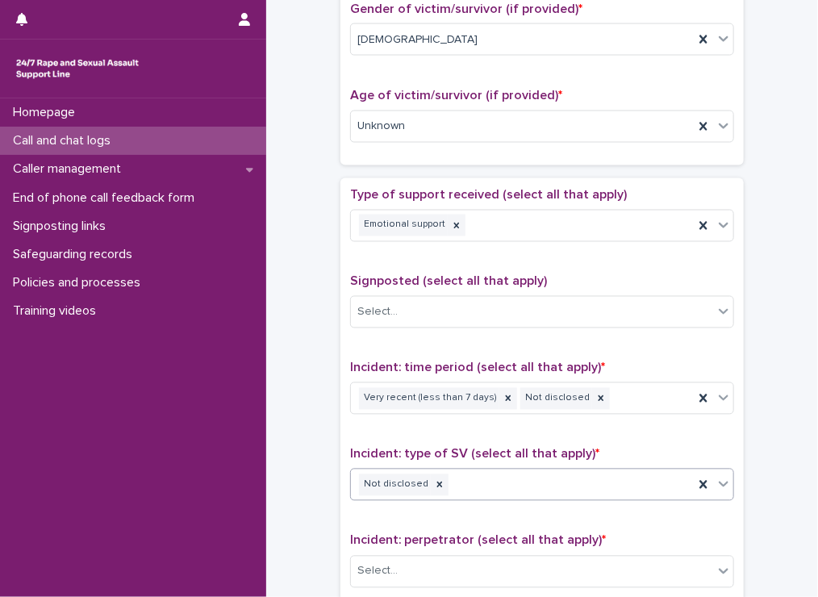
click at [543, 483] on div "Not disclosed" at bounding box center [522, 485] width 343 height 28
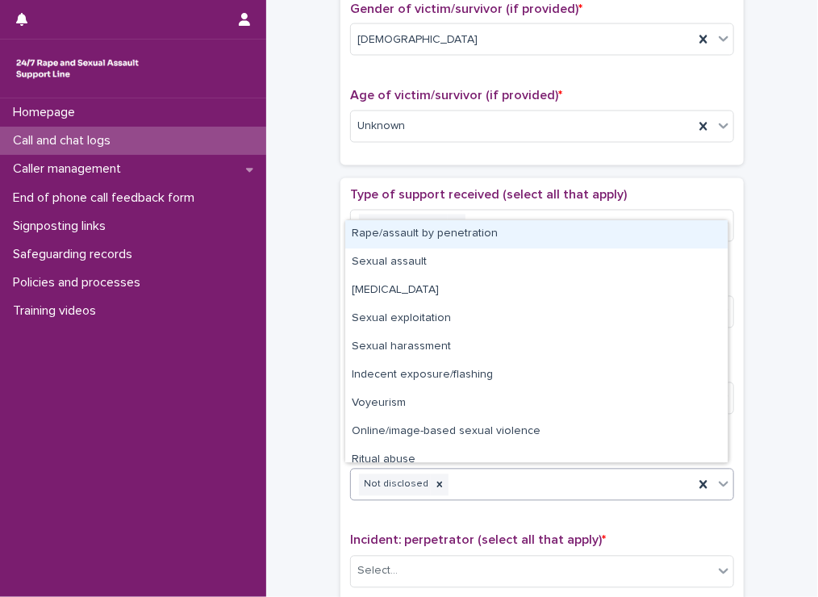
click at [543, 483] on div "Not disclosed" at bounding box center [522, 485] width 343 height 28
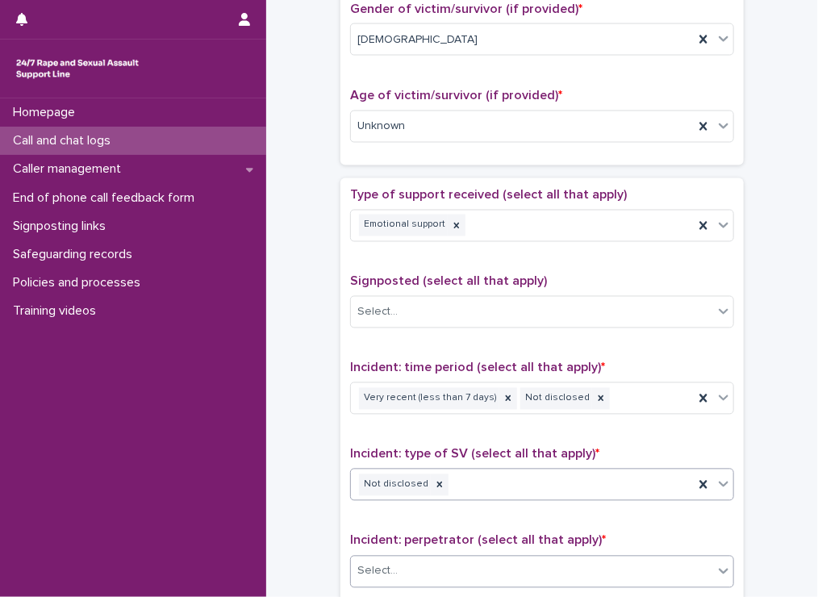
click at [432, 561] on div "Select..." at bounding box center [532, 571] width 362 height 27
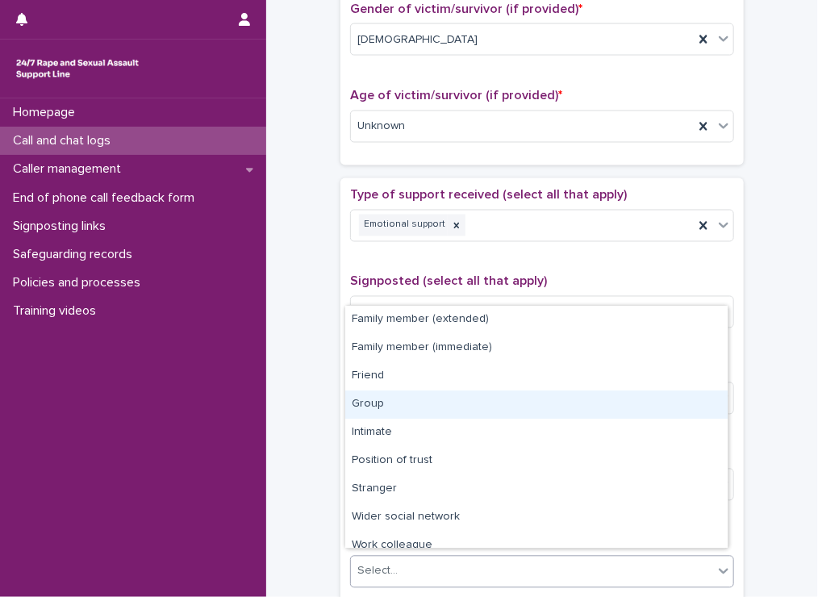
scroll to position [68, 0]
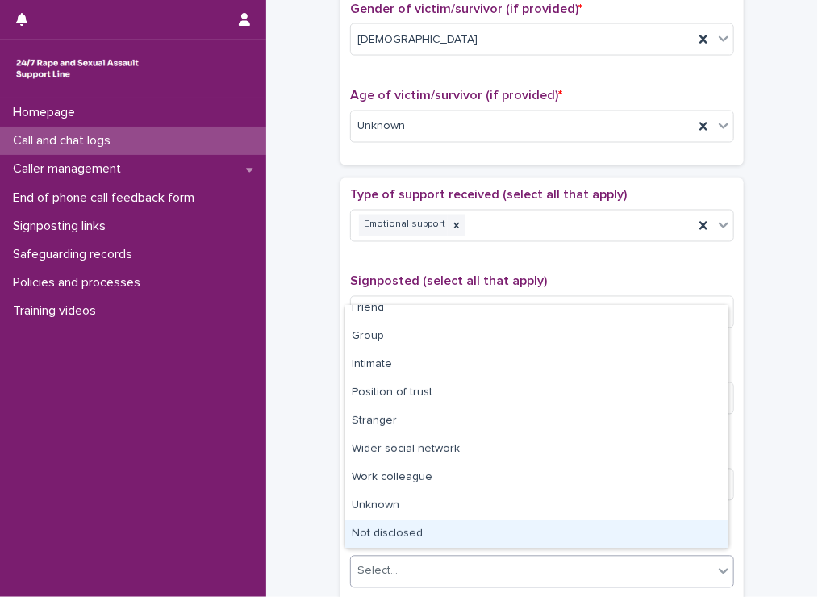
click at [587, 535] on div "Not disclosed" at bounding box center [536, 534] width 382 height 28
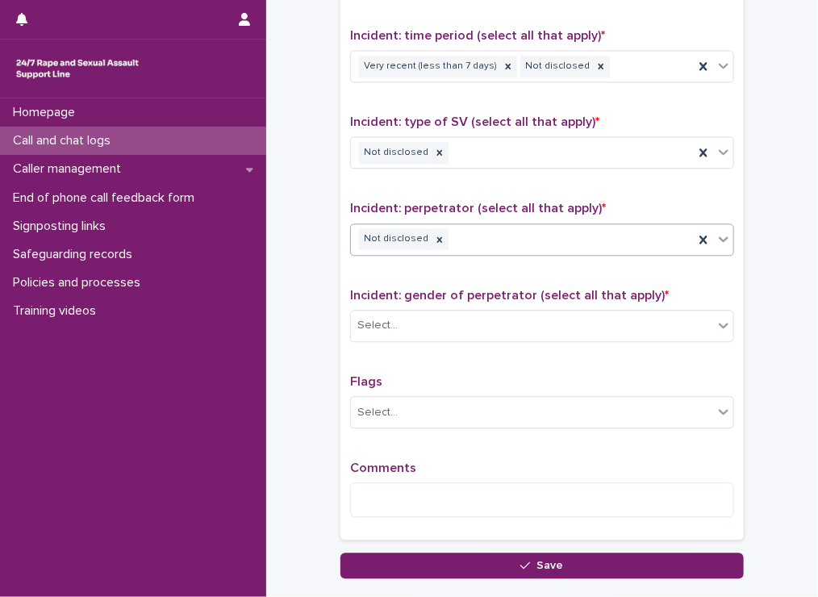
scroll to position [1281, 0]
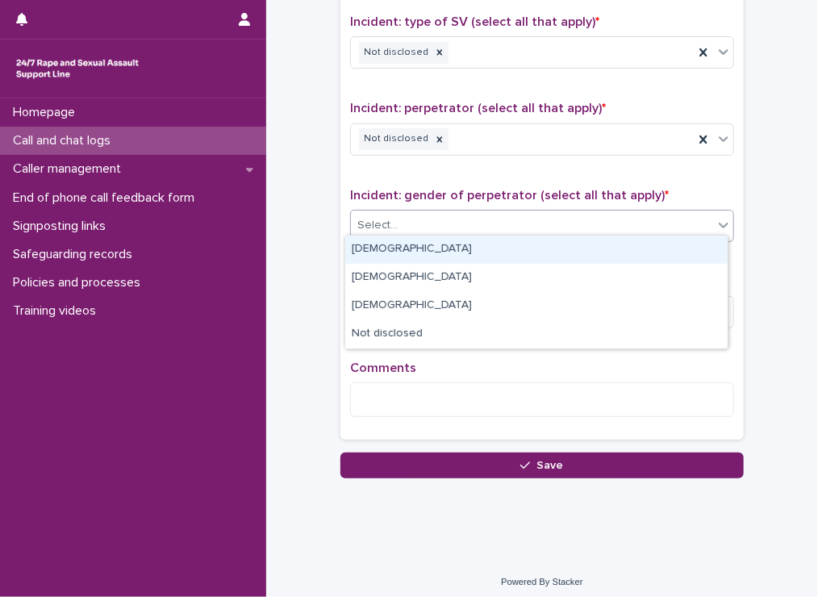
click at [417, 212] on div "Select..." at bounding box center [532, 225] width 362 height 27
click at [383, 250] on div "Male" at bounding box center [536, 249] width 382 height 28
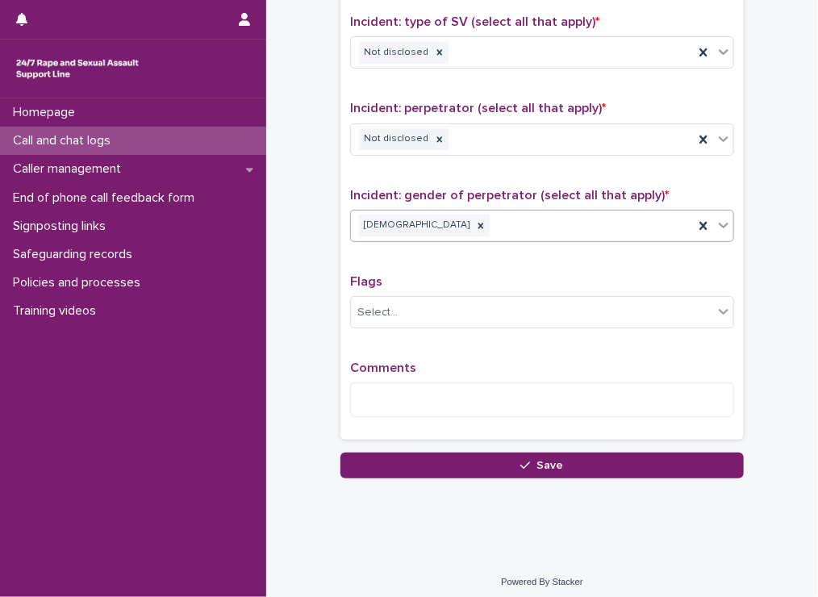
click at [461, 218] on div "Male" at bounding box center [522, 225] width 343 height 28
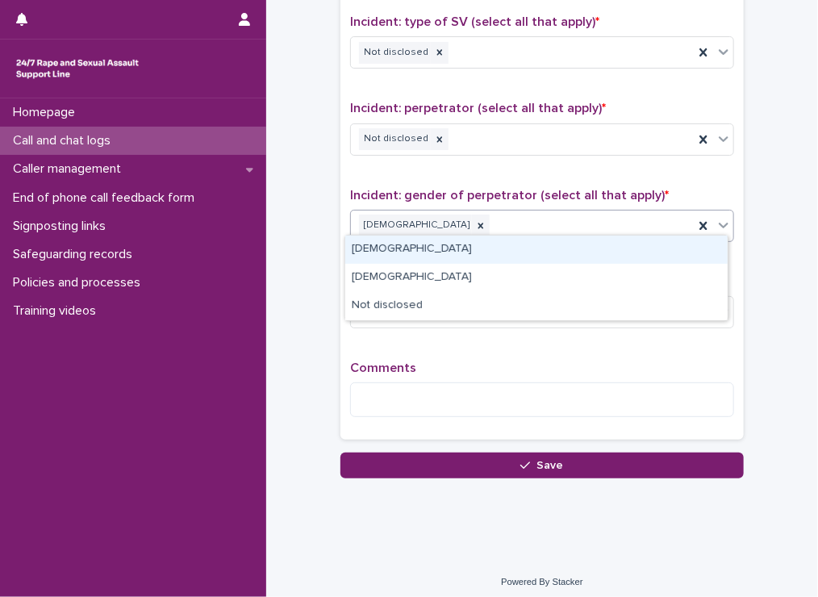
click at [397, 246] on div "Female" at bounding box center [536, 249] width 382 height 28
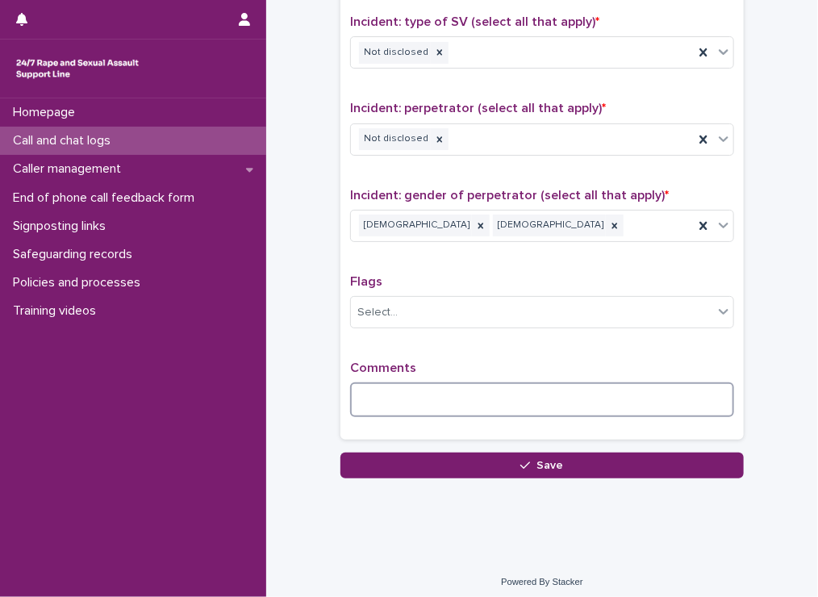
click at [405, 382] on textarea at bounding box center [542, 399] width 384 height 35
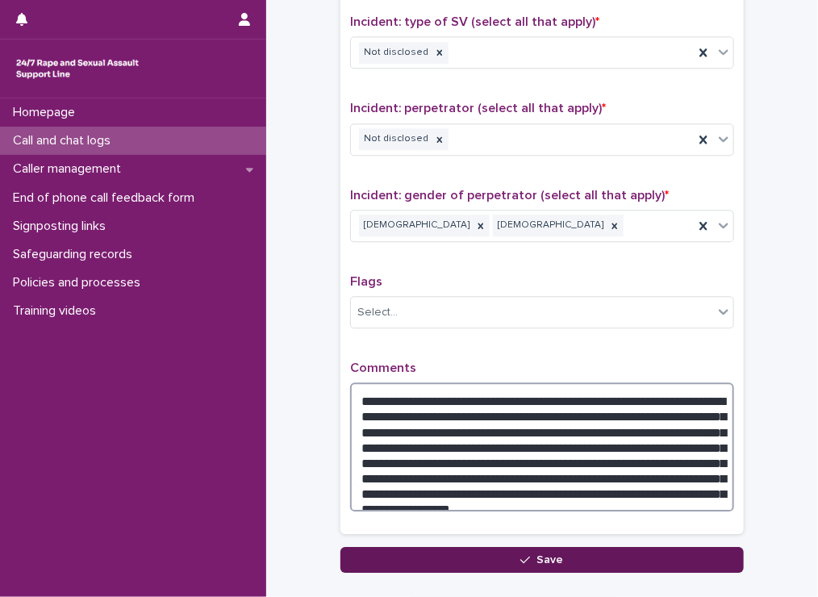
type textarea "**********"
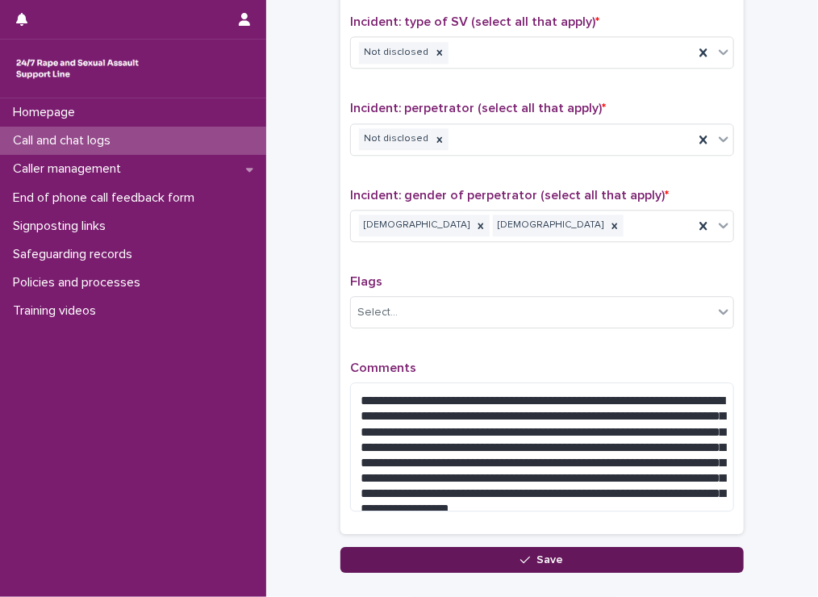
click at [595, 553] on button "Save" at bounding box center [541, 560] width 403 height 26
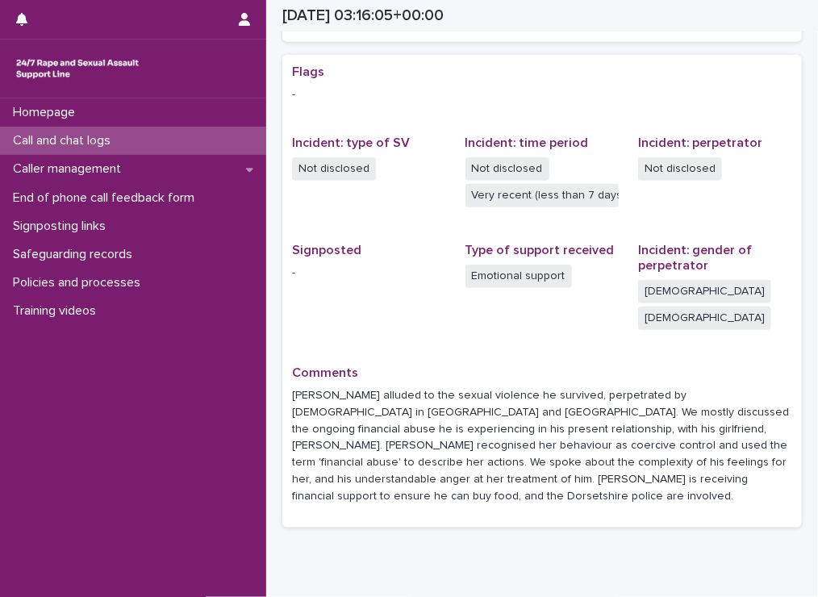
scroll to position [431, 0]
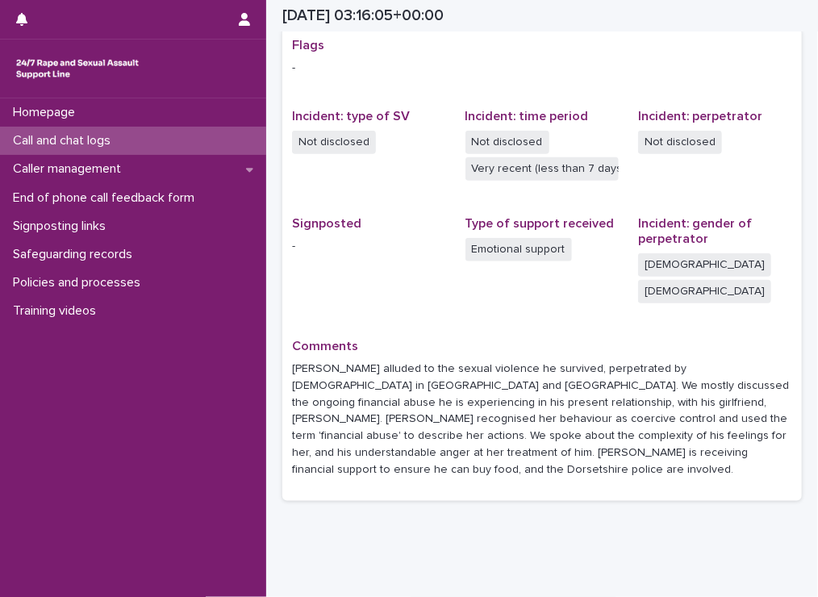
click at [28, 135] on p "Call and chat logs" at bounding box center [64, 140] width 117 height 15
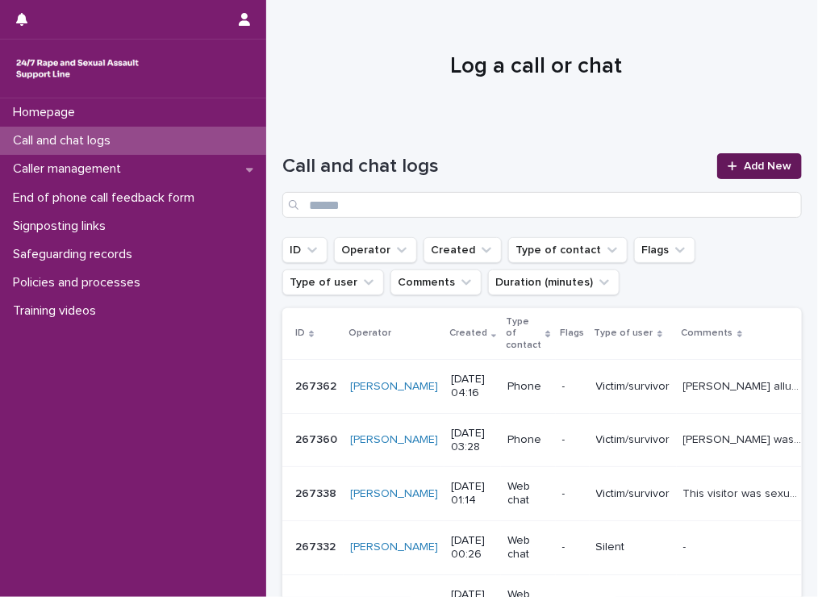
click at [717, 156] on link "Add New" at bounding box center [759, 166] width 85 height 26
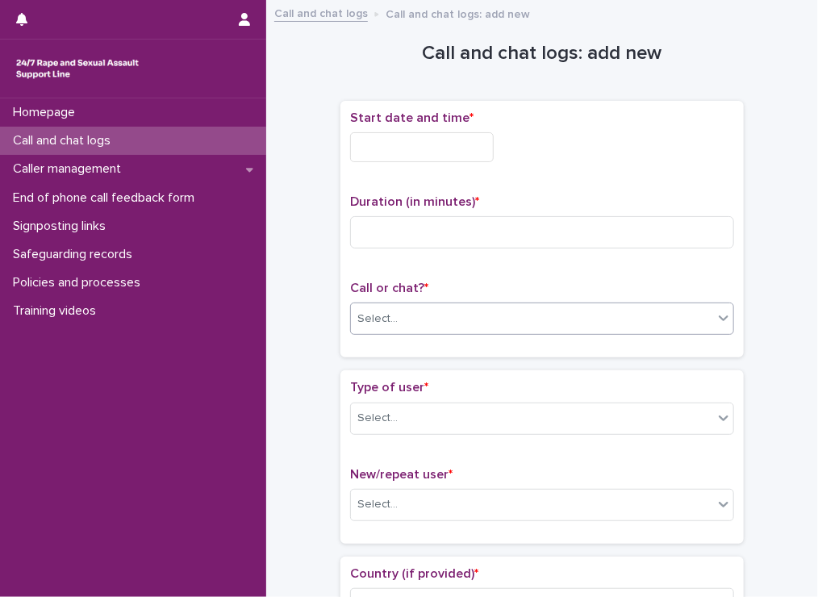
click at [363, 317] on div "Select..." at bounding box center [377, 318] width 40 height 17
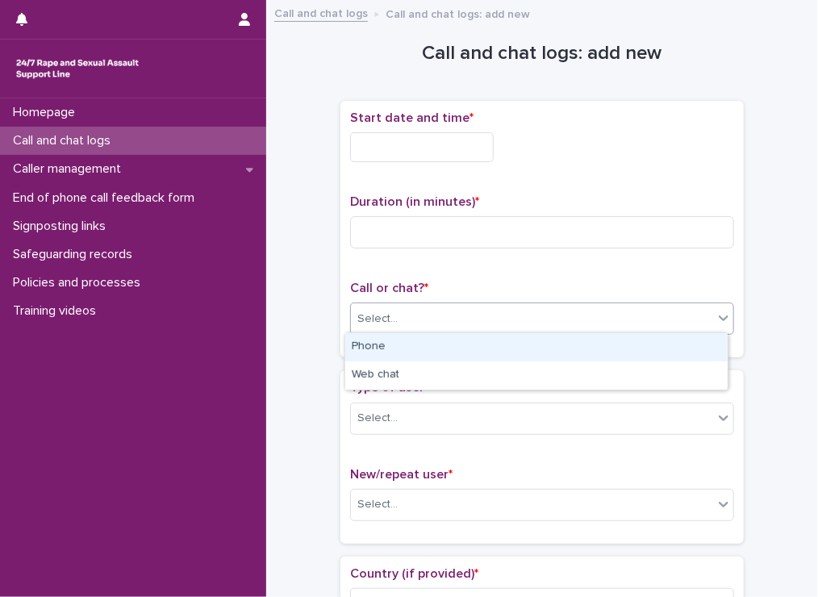
click at [362, 350] on div "Phone" at bounding box center [536, 347] width 382 height 28
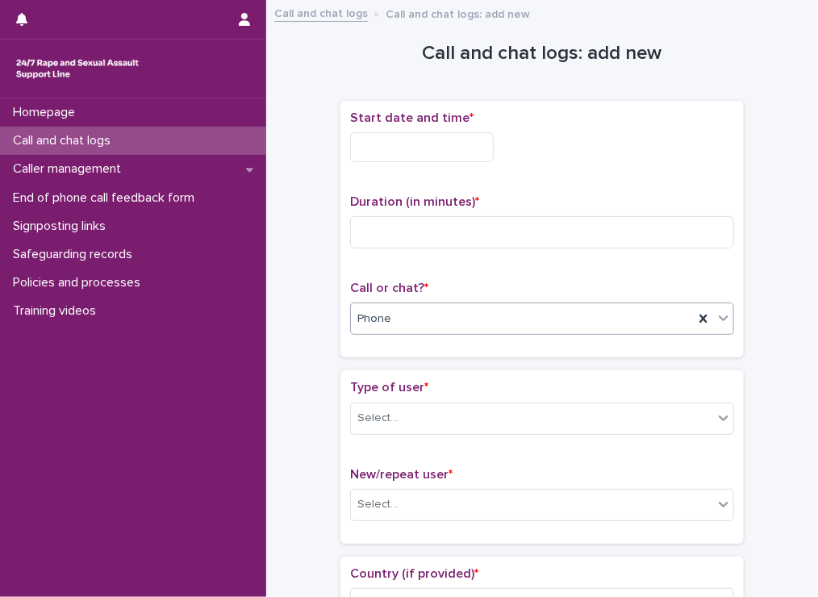
click at [415, 155] on input "text" at bounding box center [422, 147] width 144 height 30
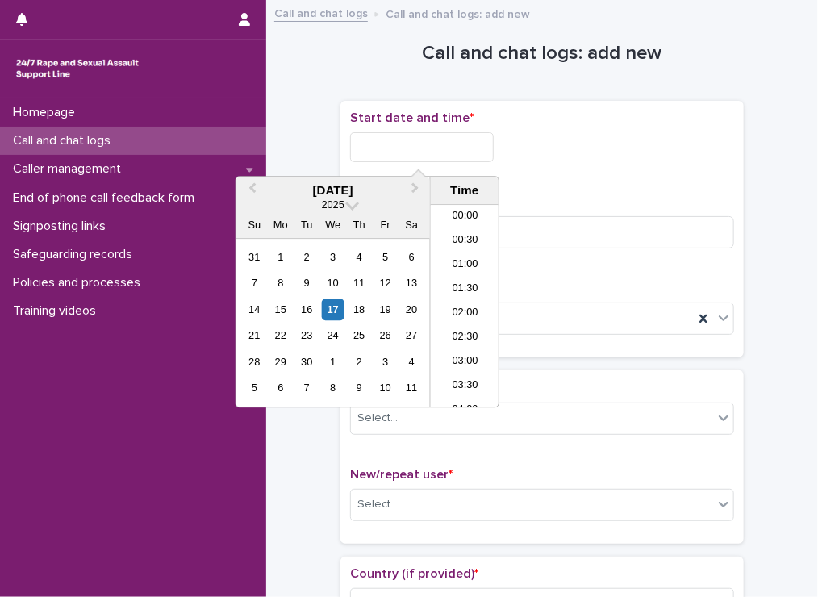
scroll to position [105, 0]
click at [462, 330] on li "04:30" at bounding box center [465, 330] width 69 height 24
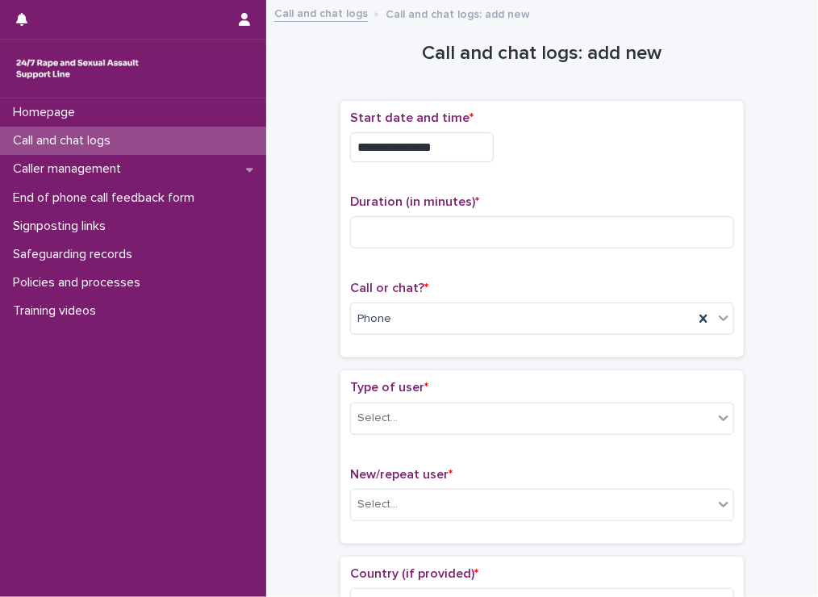
click at [455, 140] on input "**********" at bounding box center [422, 147] width 144 height 30
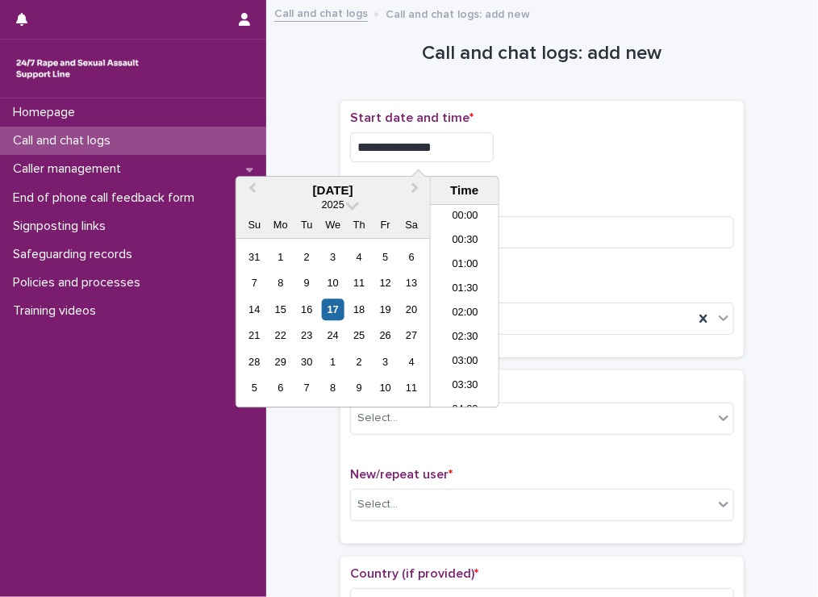
scroll to position [129, 0]
type input "**********"
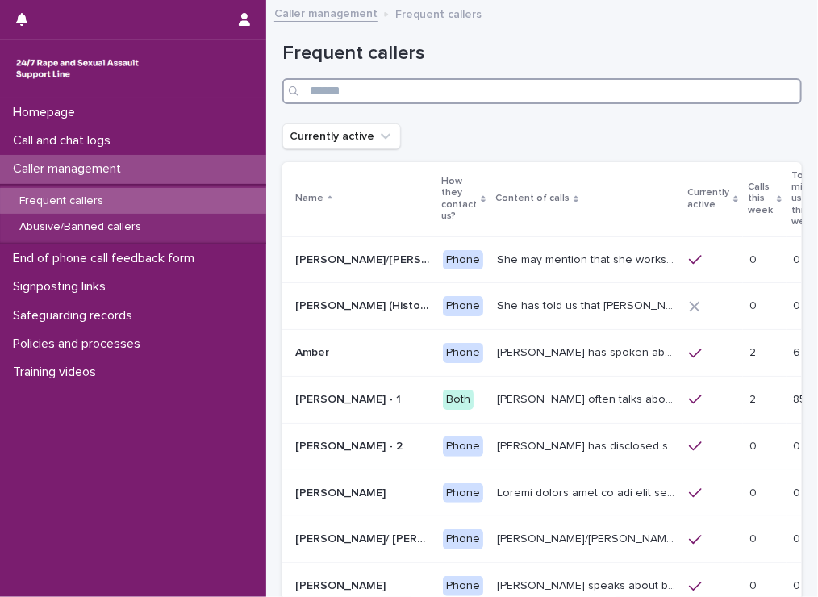
click at [442, 85] on input "Search" at bounding box center [541, 91] width 519 height 26
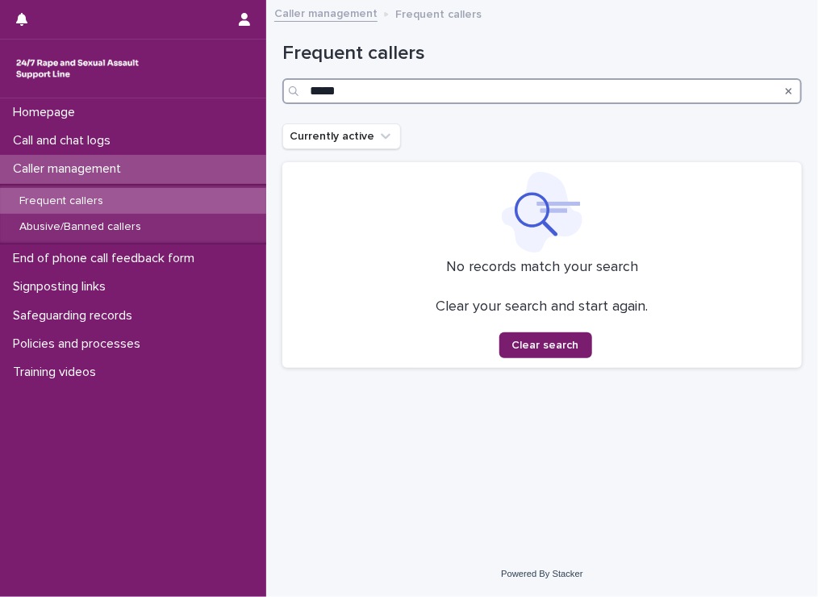
drag, startPoint x: 442, startPoint y: 85, endPoint x: 190, endPoint y: 75, distance: 251.7
drag, startPoint x: 190, startPoint y: 75, endPoint x: 493, endPoint y: 95, distance: 303.8
click at [493, 95] on input "*****" at bounding box center [541, 91] width 519 height 26
drag, startPoint x: 493, startPoint y: 95, endPoint x: 238, endPoint y: 130, distance: 257.9
click at [266, 130] on div "Homepage Call and chat logs Caller management Frequent callers Abusive/Banned c…" at bounding box center [541, 298] width 551 height 597
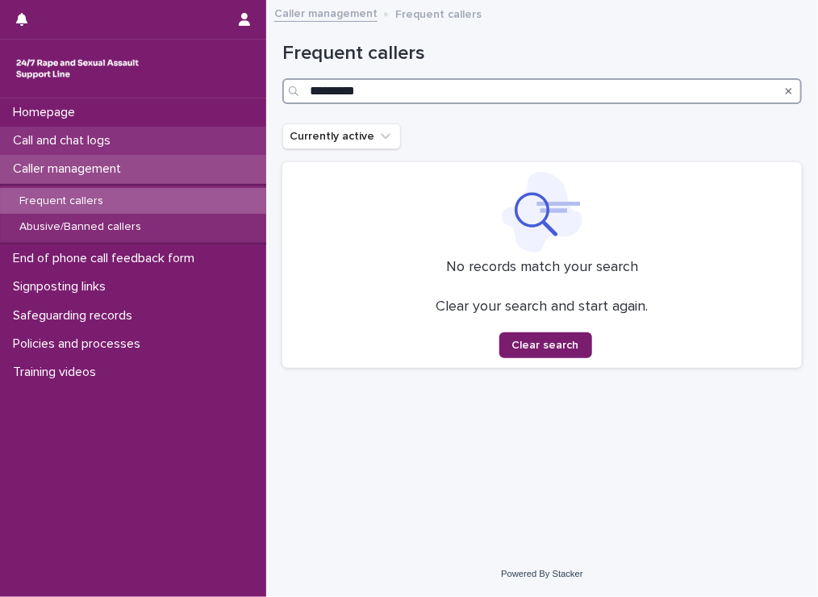
type input "*********"
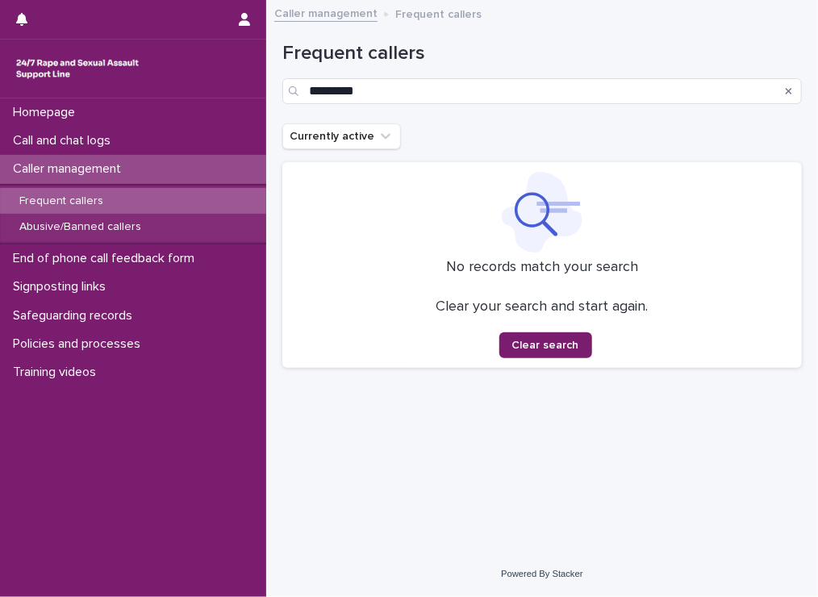
click at [143, 193] on div "Frequent callers" at bounding box center [133, 201] width 266 height 27
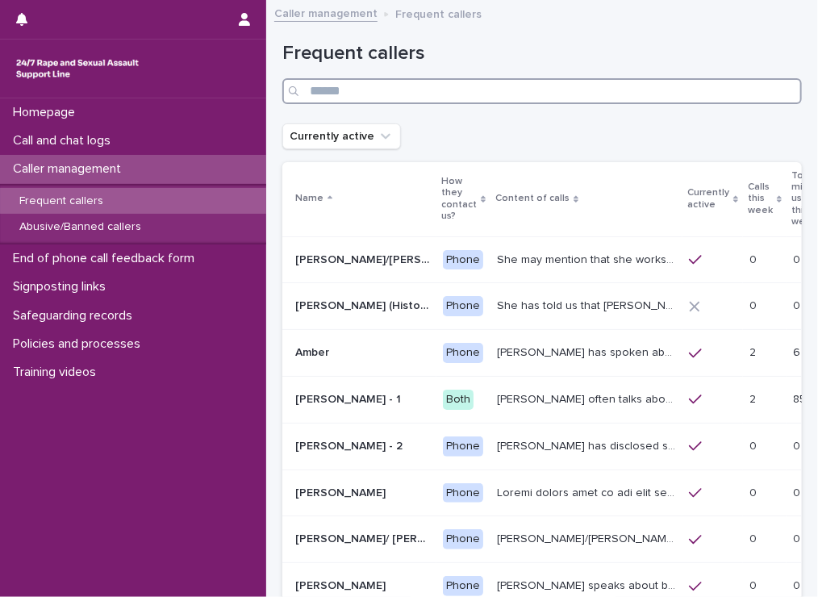
click at [439, 78] on input "Search" at bounding box center [541, 91] width 519 height 26
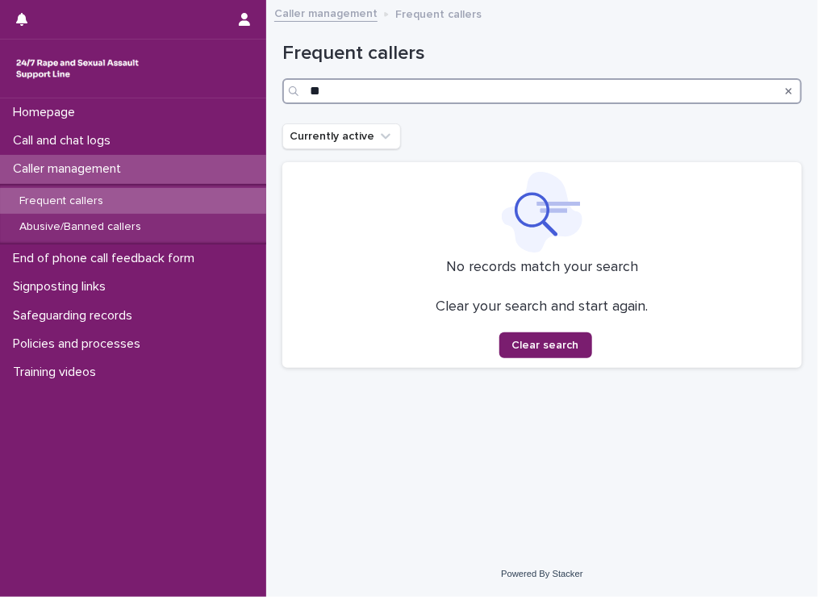
type input "*"
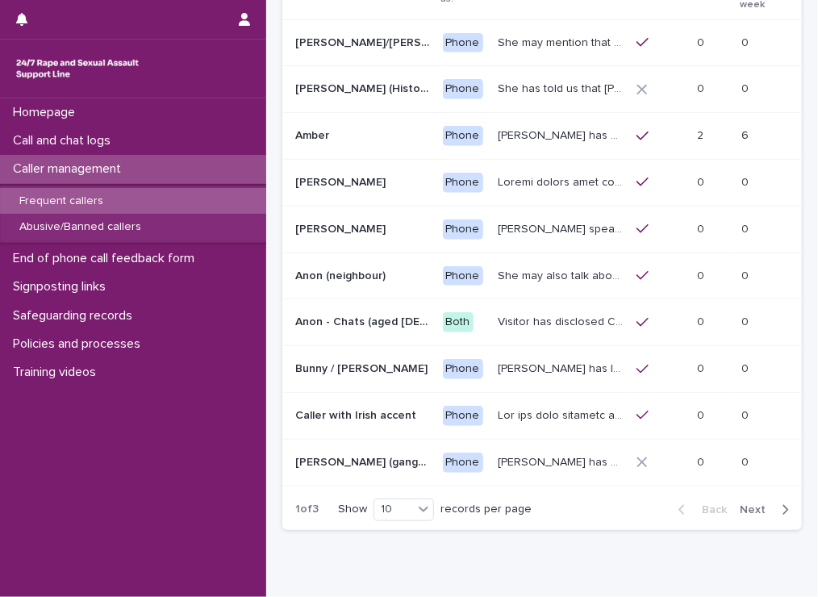
scroll to position [221, 0]
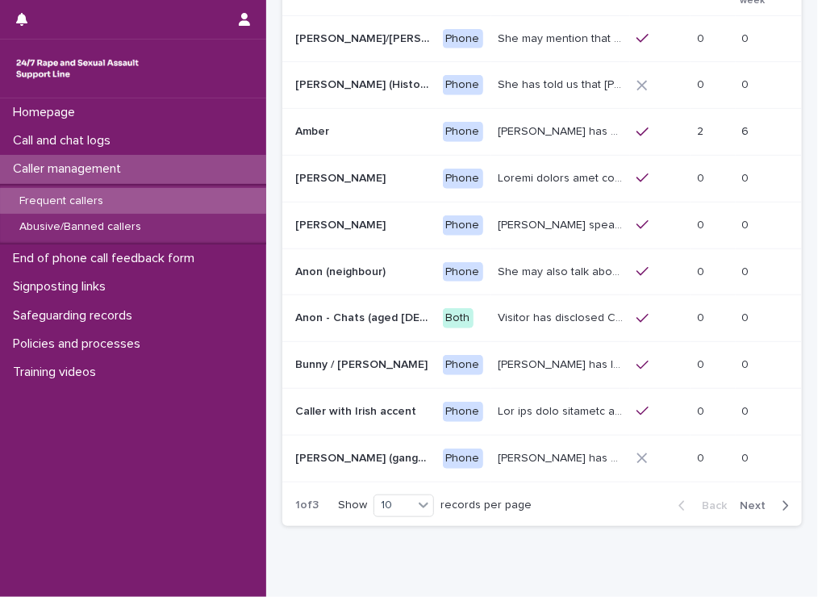
type input "*****"
drag, startPoint x: 739, startPoint y: 494, endPoint x: 589, endPoint y: 566, distance: 166.2
click at [589, 566] on div "Loading... Saving… Loading... Saving… Frequent callers ***** Currently active N…" at bounding box center [541, 204] width 551 height 830
click at [742, 500] on span "Next" at bounding box center [756, 505] width 35 height 11
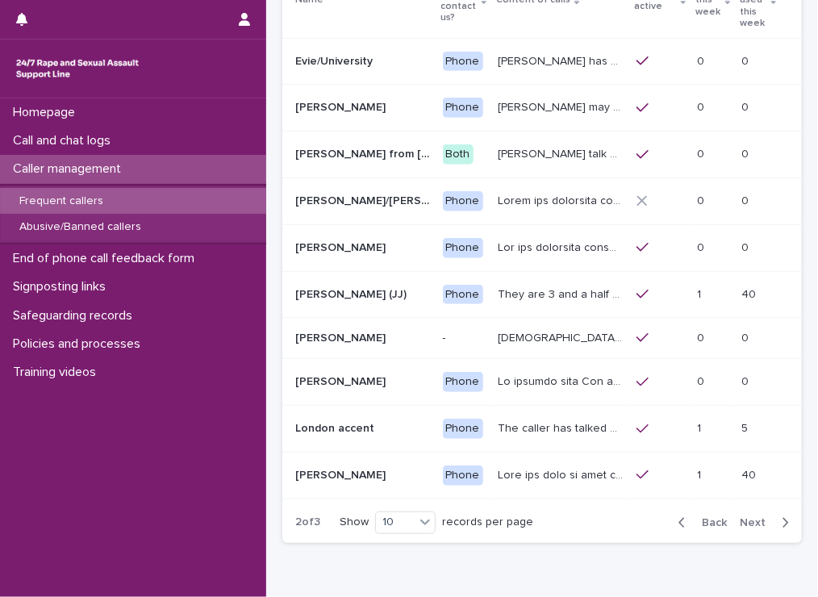
scroll to position [258, 0]
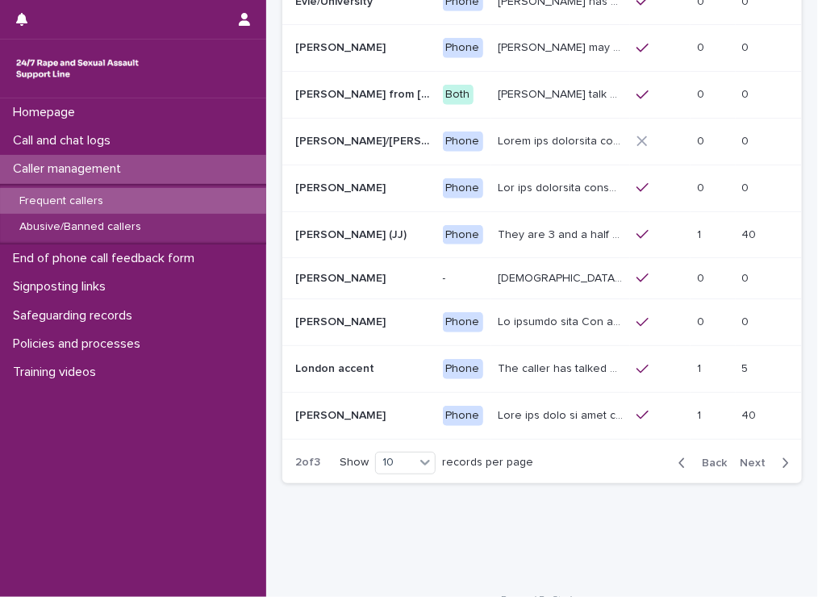
click at [739, 457] on span "Next" at bounding box center [756, 462] width 35 height 11
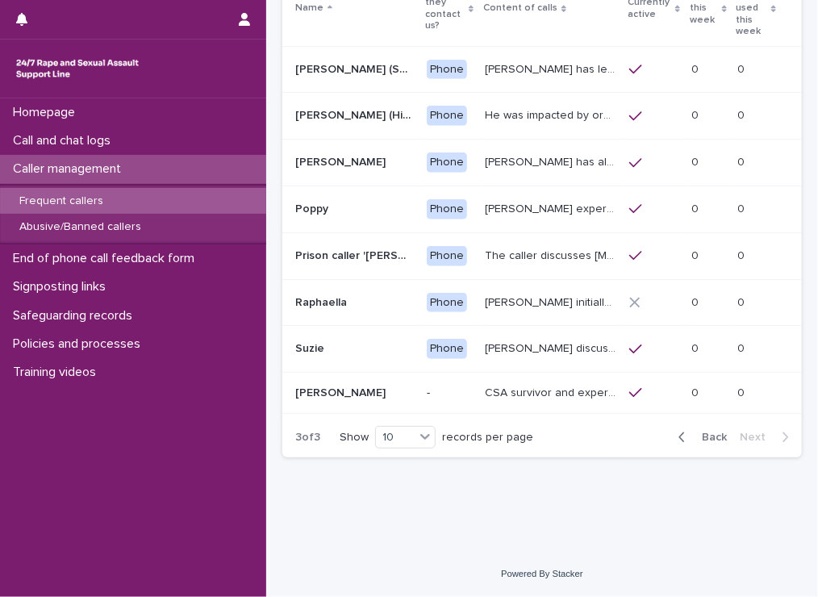
scroll to position [164, 0]
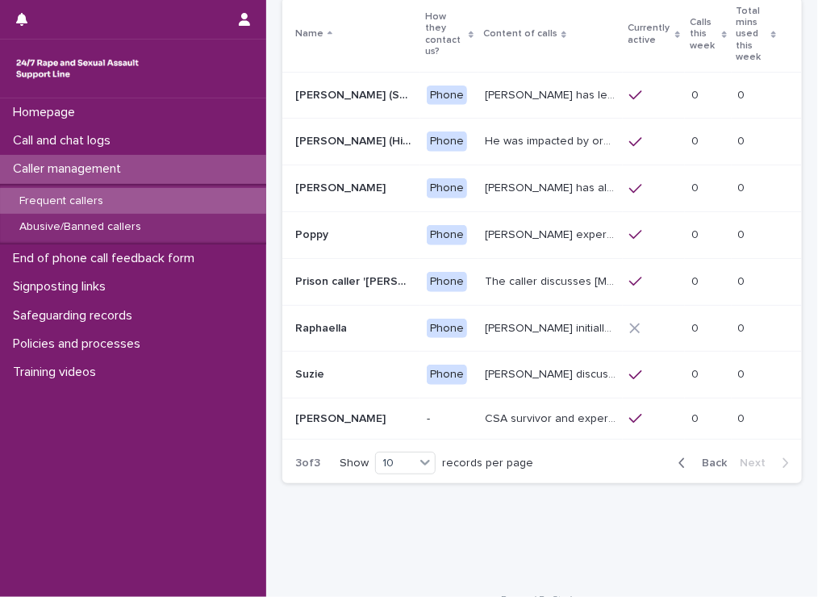
click at [43, 199] on p "Frequent callers" at bounding box center [61, 201] width 110 height 14
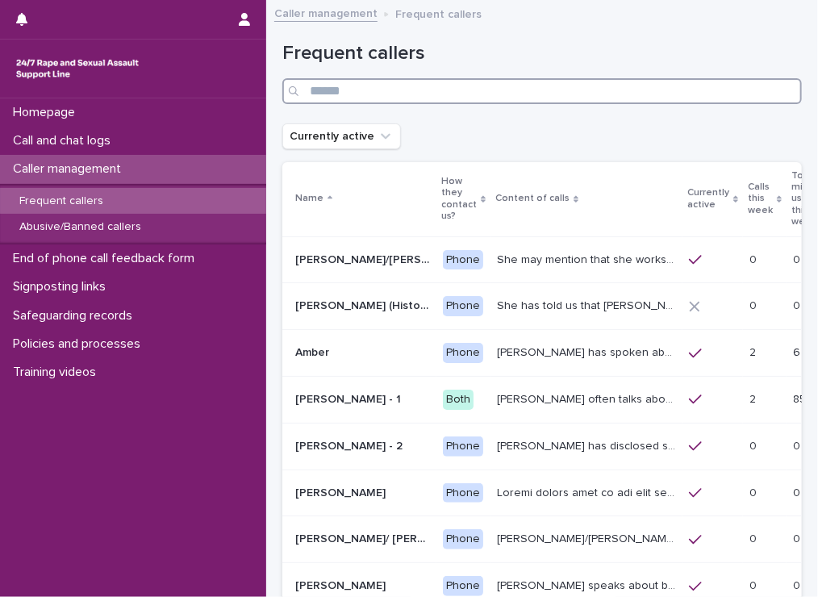
click at [363, 86] on input "Search" at bounding box center [541, 91] width 519 height 26
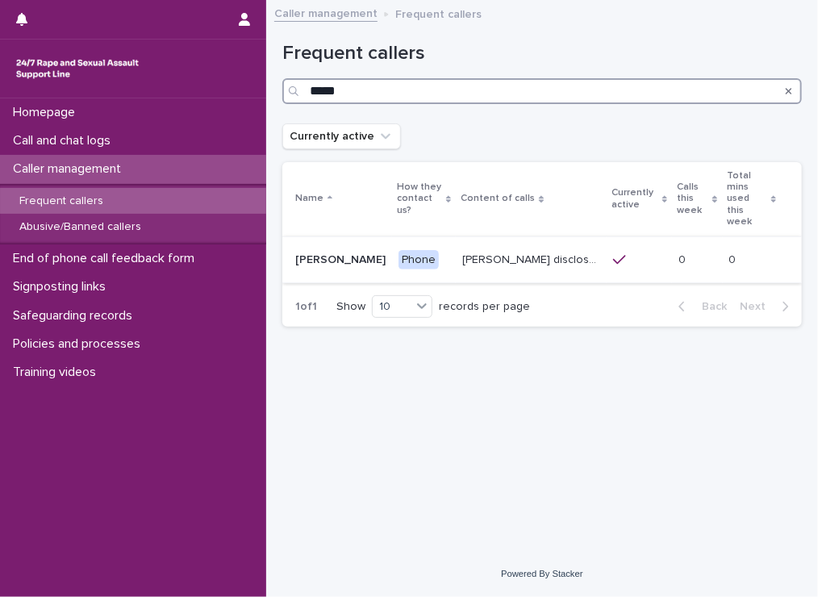
type input "*****"
click at [525, 250] on p "[PERSON_NAME] disclosed historic repeated rape perpetrated by men in [GEOGRAPHI…" at bounding box center [532, 258] width 141 height 17
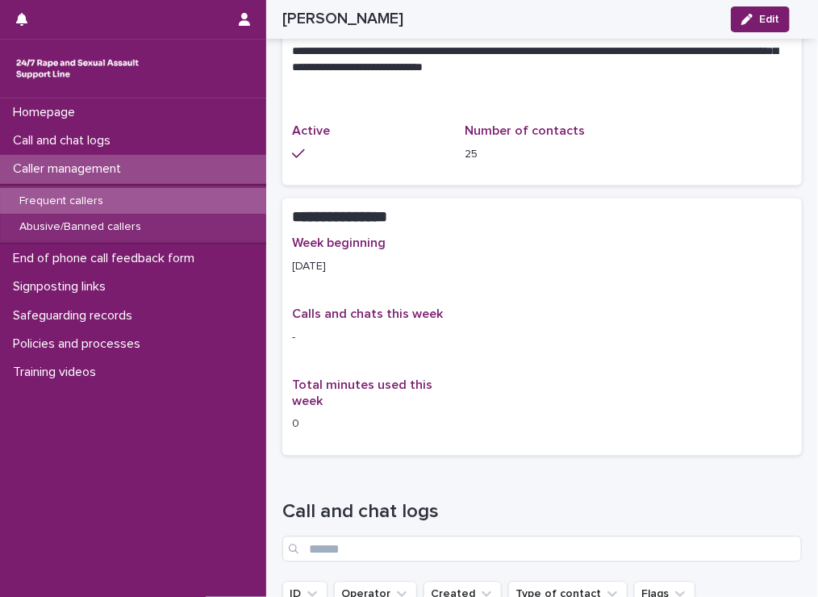
scroll to position [977, 0]
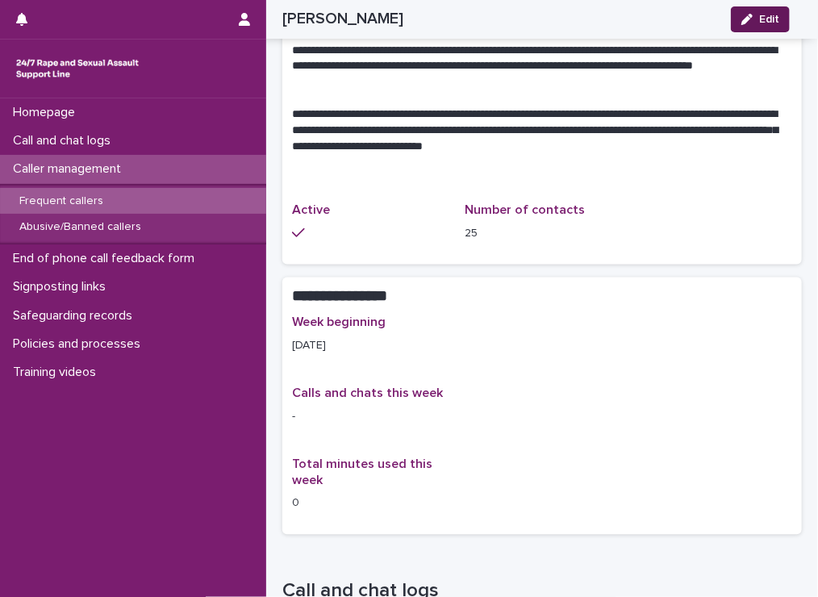
click at [748, 25] on button "Edit" at bounding box center [759, 19] width 59 height 26
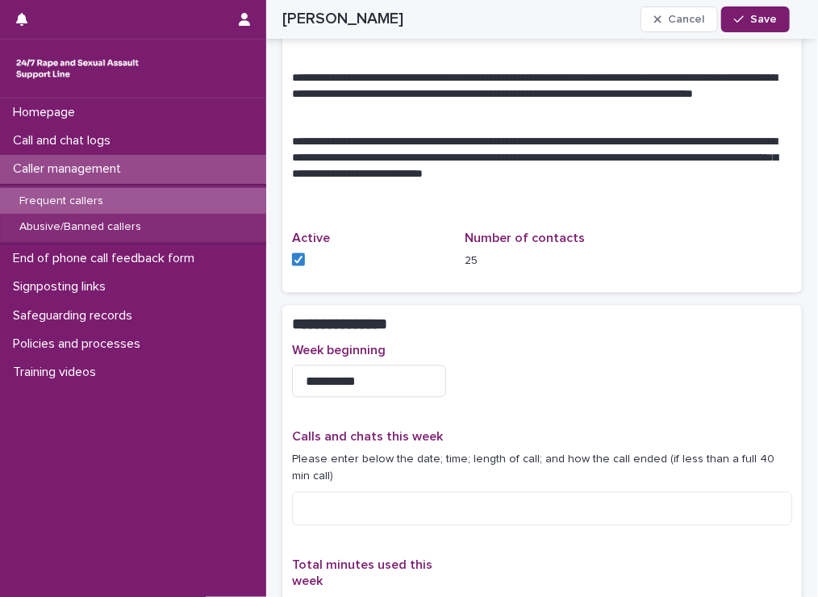
scroll to position [1027, 0]
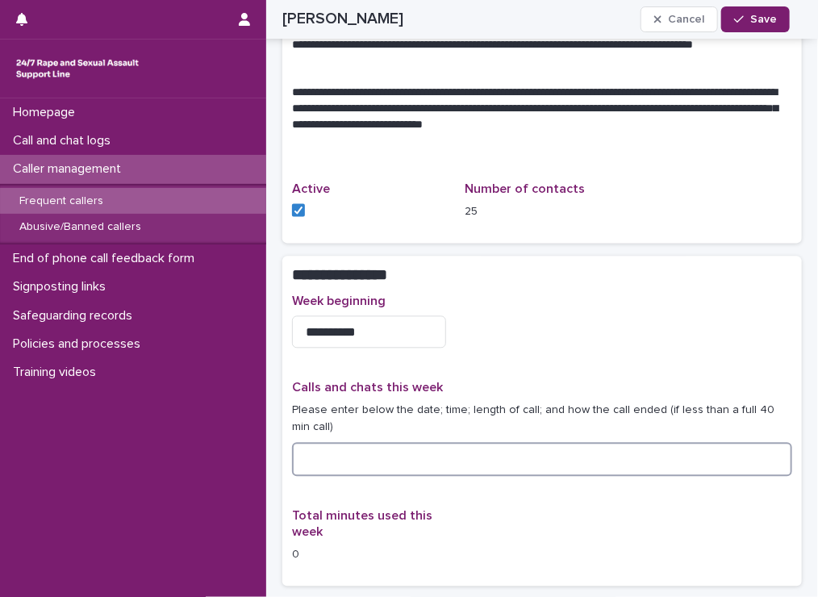
click at [314, 457] on textarea at bounding box center [542, 459] width 500 height 35
click at [432, 447] on textarea "**********" at bounding box center [536, 459] width 488 height 35
type textarea "**********"
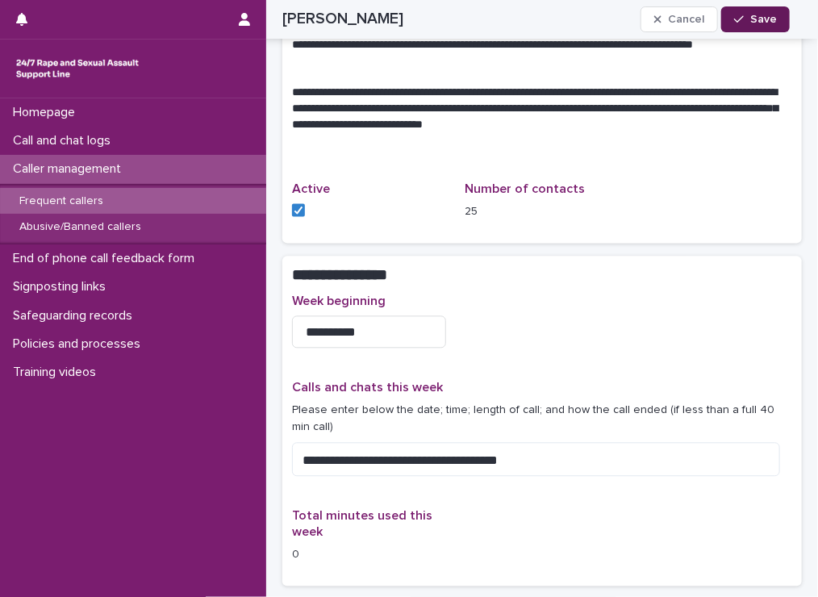
click at [740, 27] on button "Save" at bounding box center [755, 19] width 69 height 26
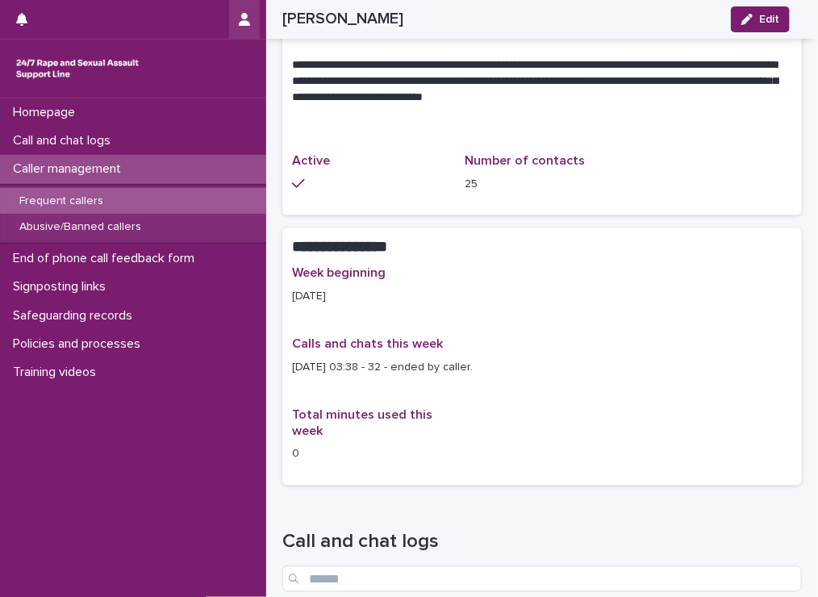
scroll to position [977, 0]
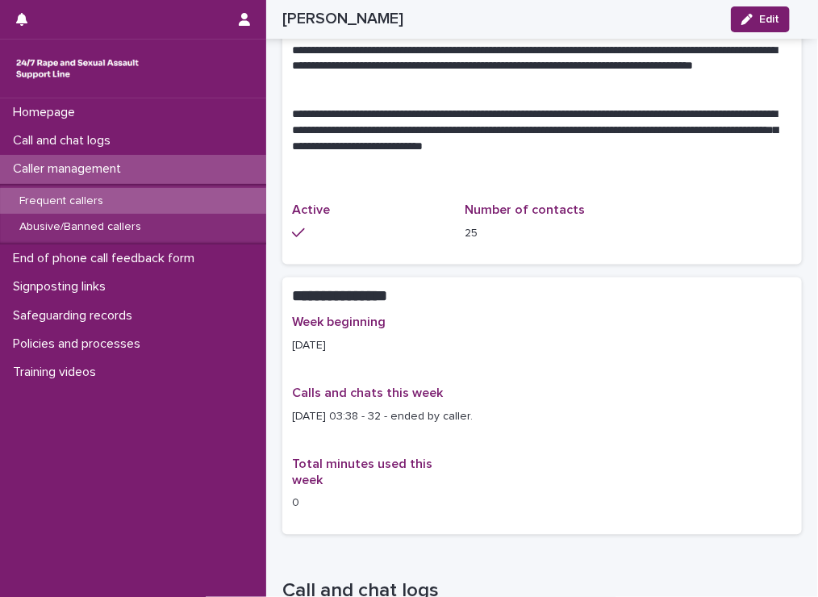
click at [68, 164] on p "Caller management" at bounding box center [69, 168] width 127 height 15
